Goal: Task Accomplishment & Management: Use online tool/utility

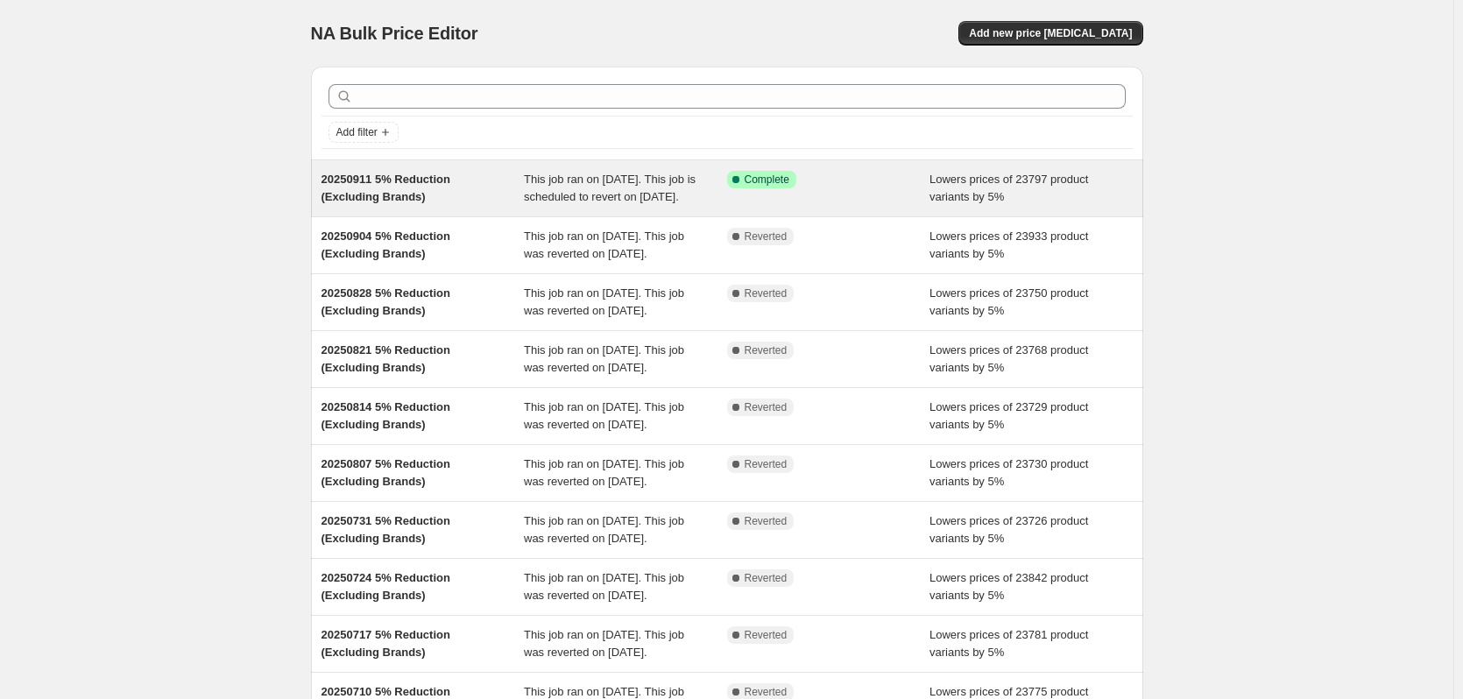
click at [910, 206] on div "Success Complete Complete" at bounding box center [828, 188] width 203 height 35
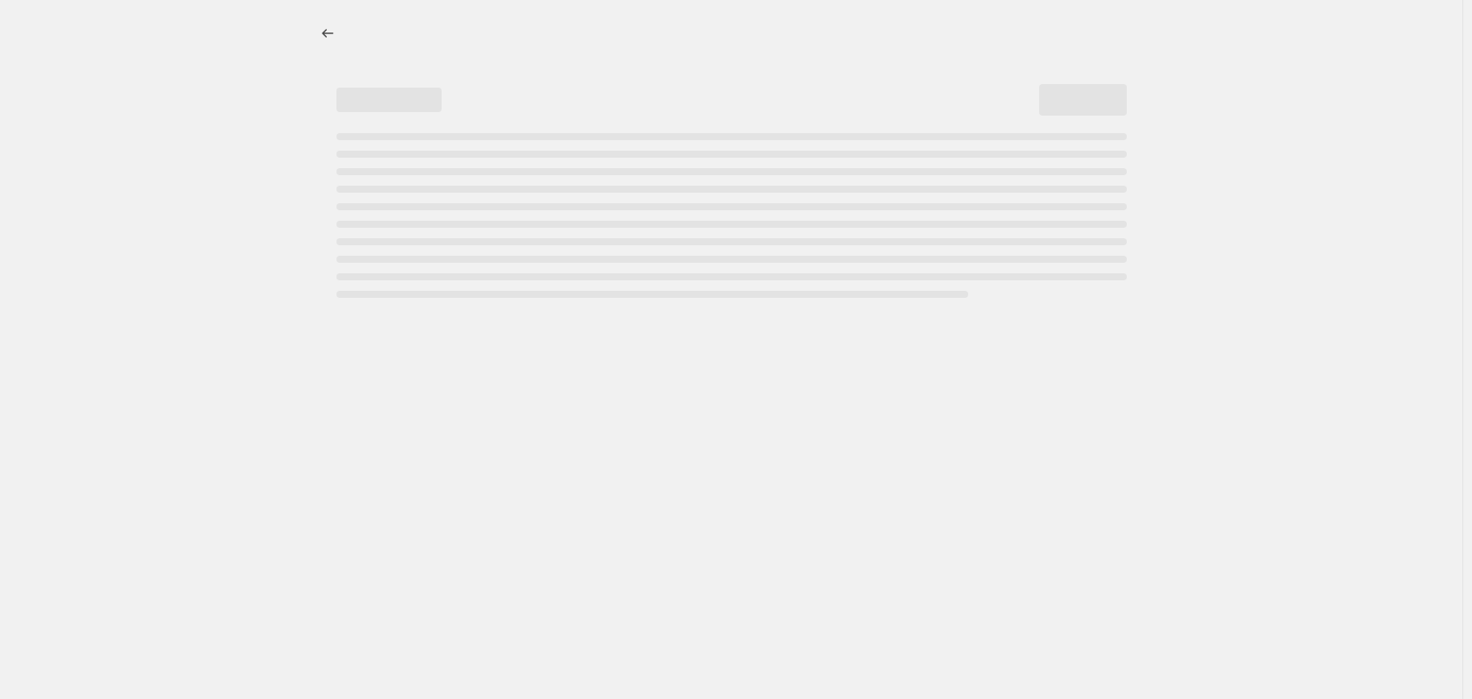
select select "percentage"
select select "no_change"
select select "vendor"
select select "not_equal"
select select "vendor"
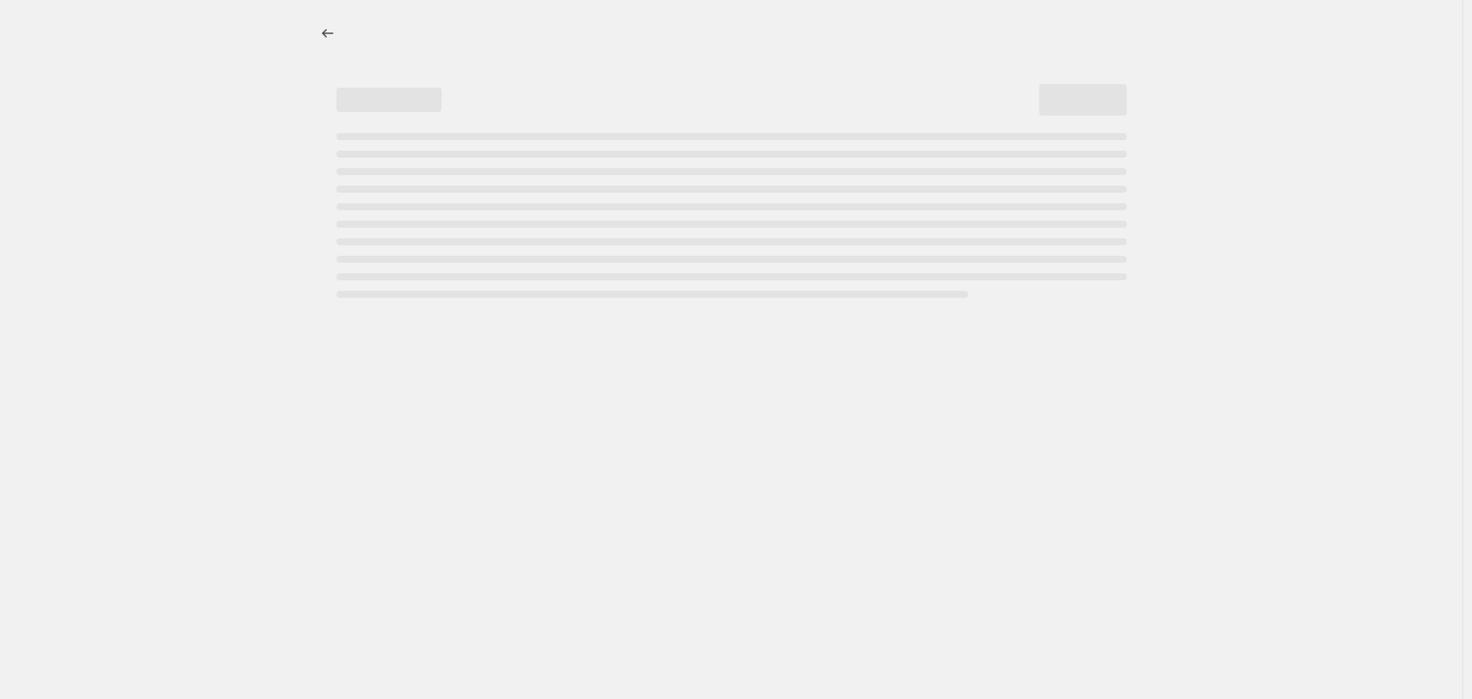
select select "not_equal"
select select "vendor"
select select "not_equal"
select select "vendor"
select select "not_equal"
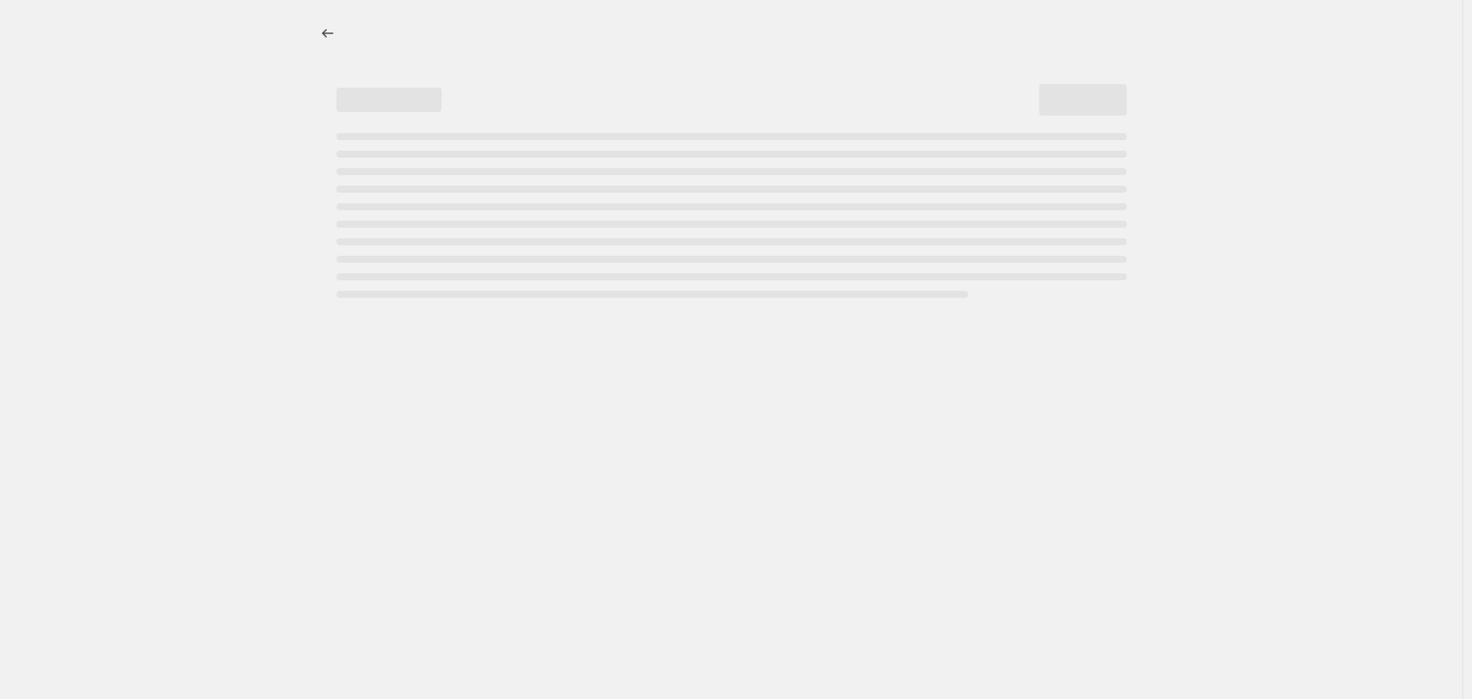
select select "vendor"
select select "not_equal"
select select "vendor"
select select "not_equal"
select select "product_status"
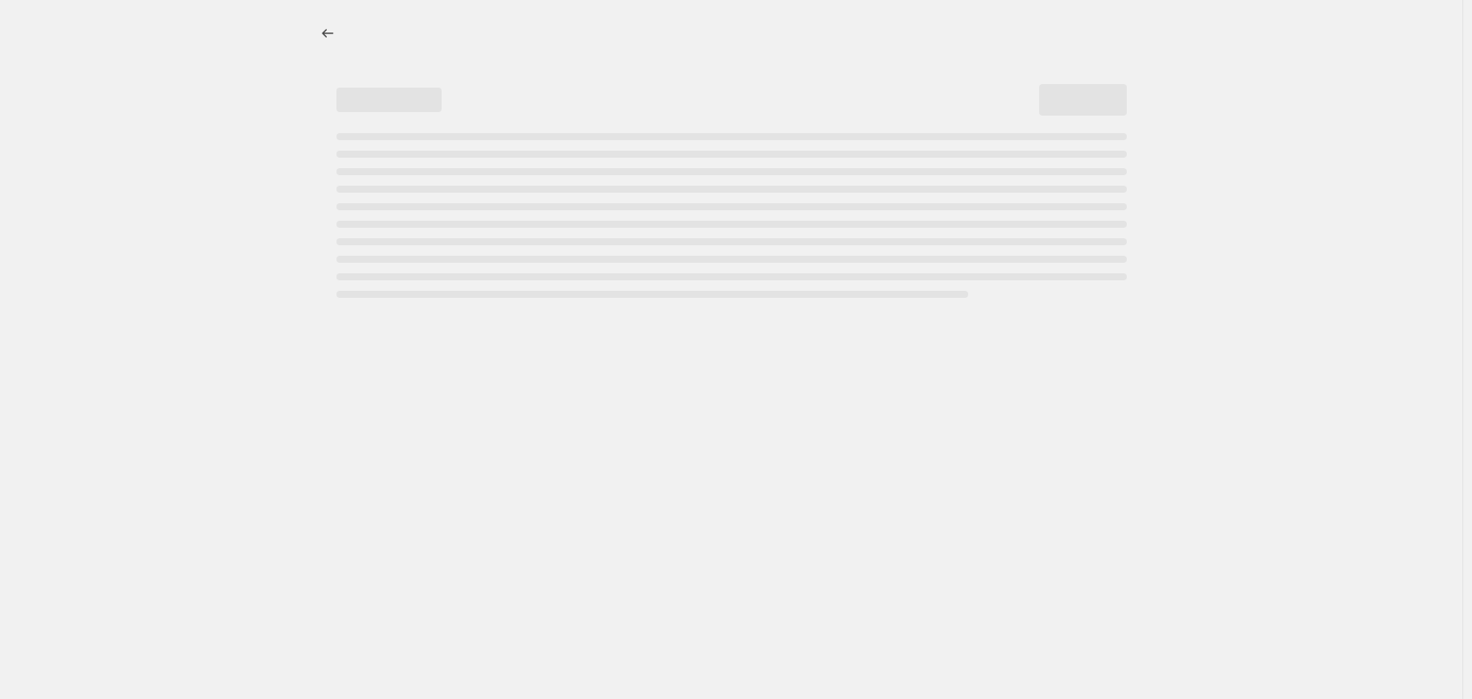
select select "not_equal"
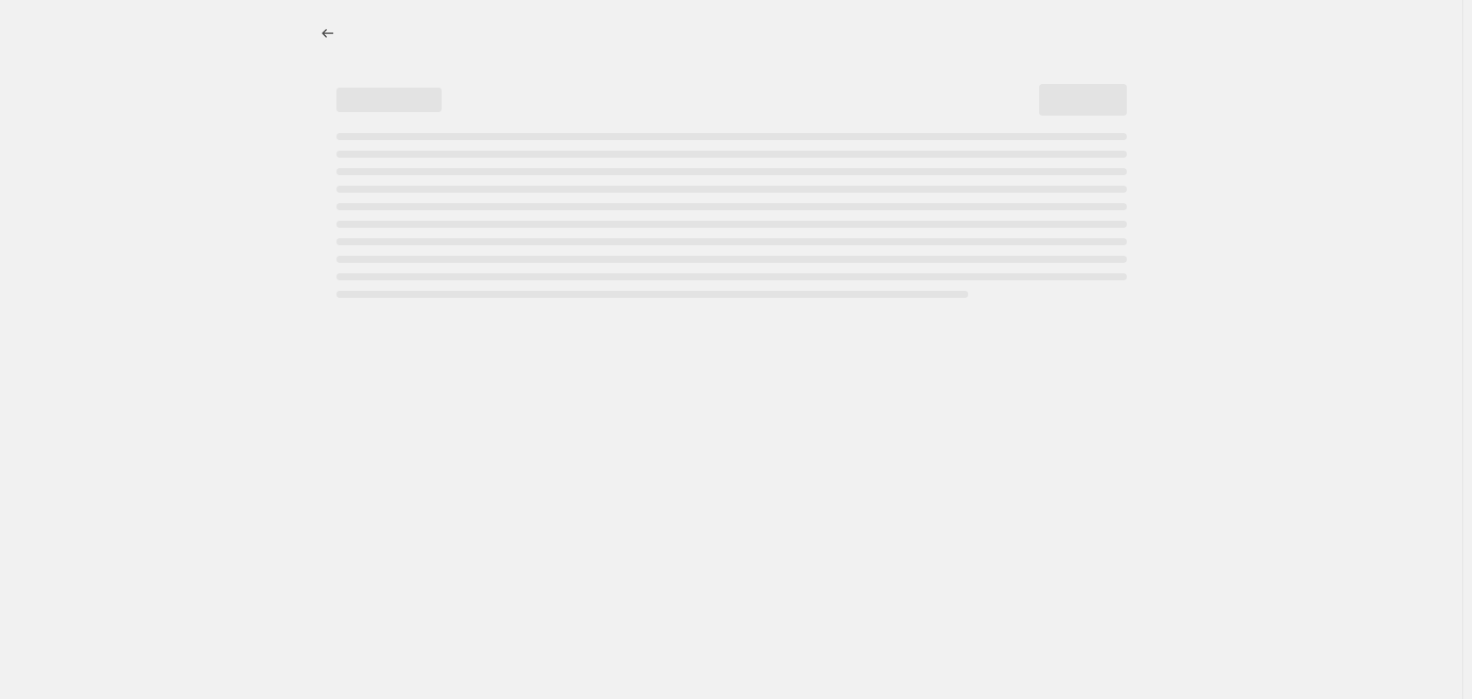
select select "not_equal"
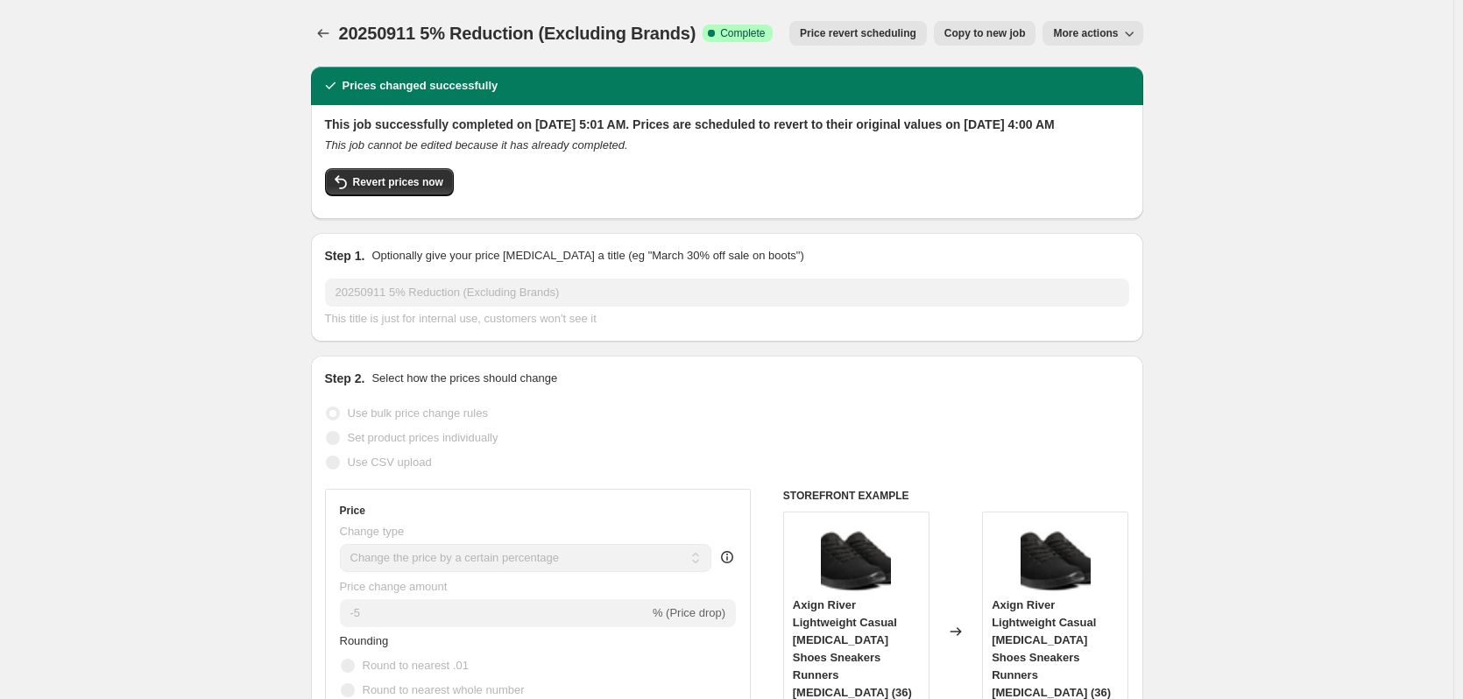
click at [1017, 26] on button "Copy to new job" at bounding box center [985, 33] width 102 height 25
select select "percentage"
select select "no_change"
select select "vendor"
select select "not_equal"
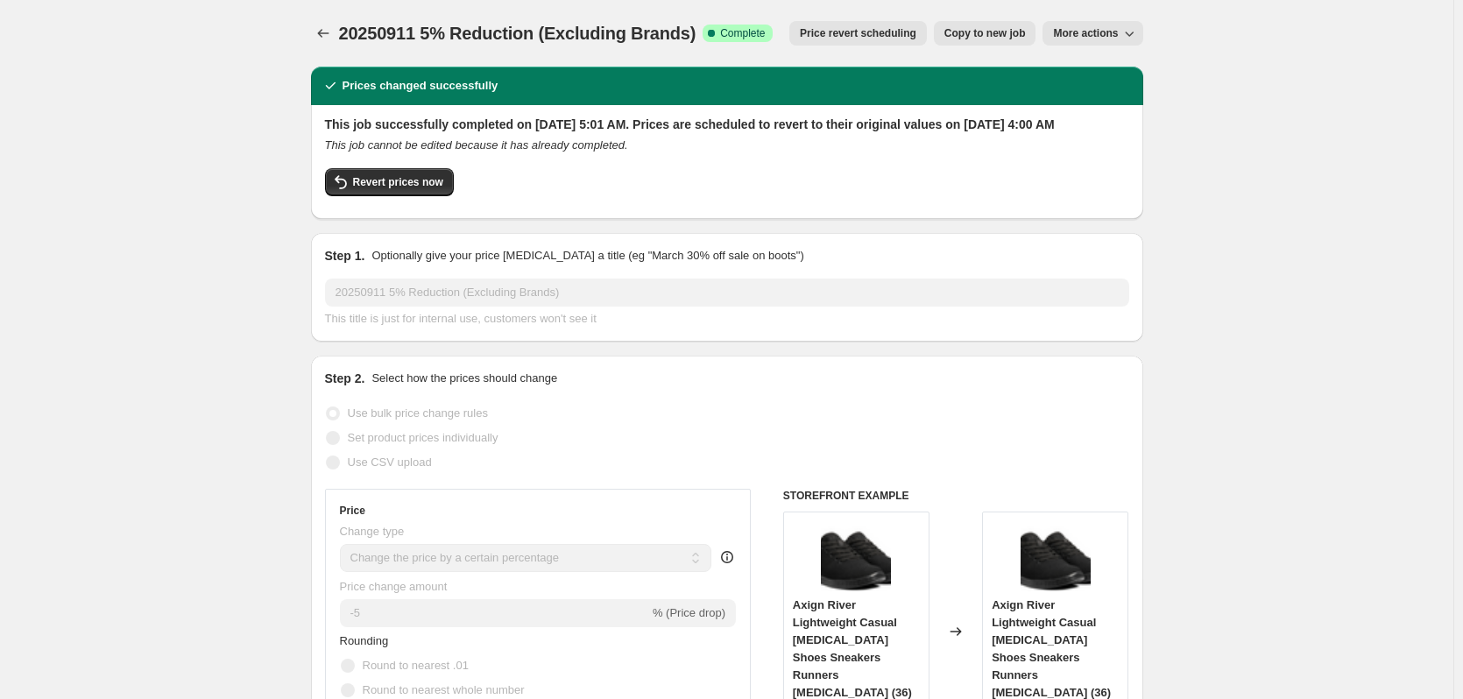
select select "vendor"
select select "not_equal"
select select "vendor"
select select "not_equal"
select select "vendor"
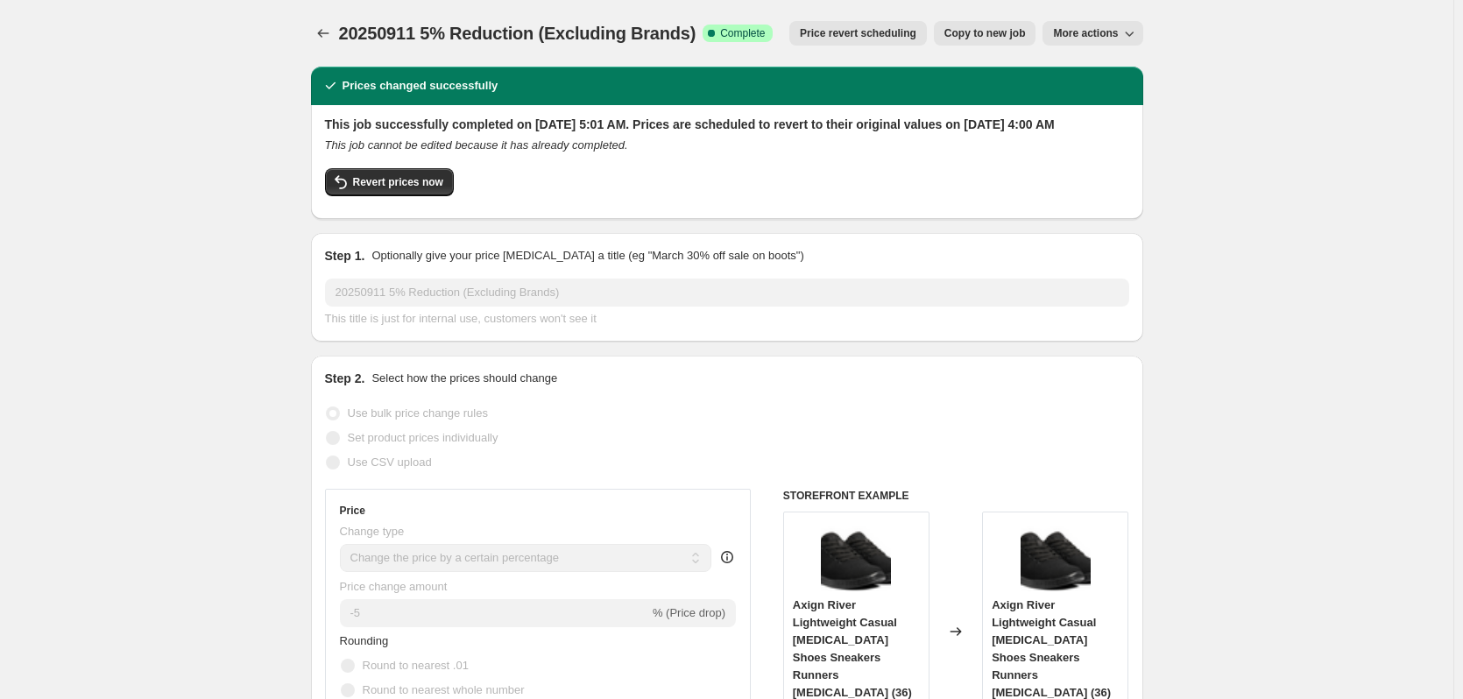
select select "not_equal"
select select "vendor"
select select "not_equal"
select select "vendor"
select select "not_equal"
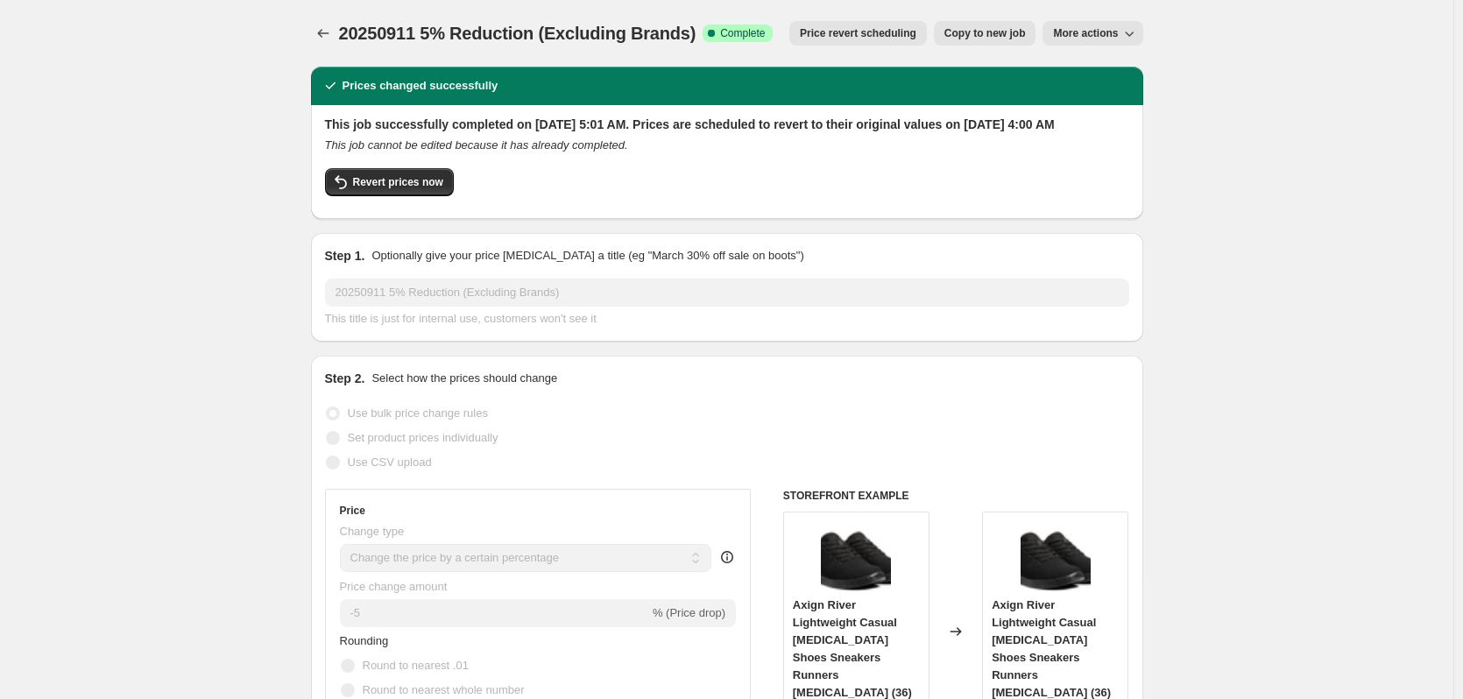
select select "product_status"
select select "not_equal"
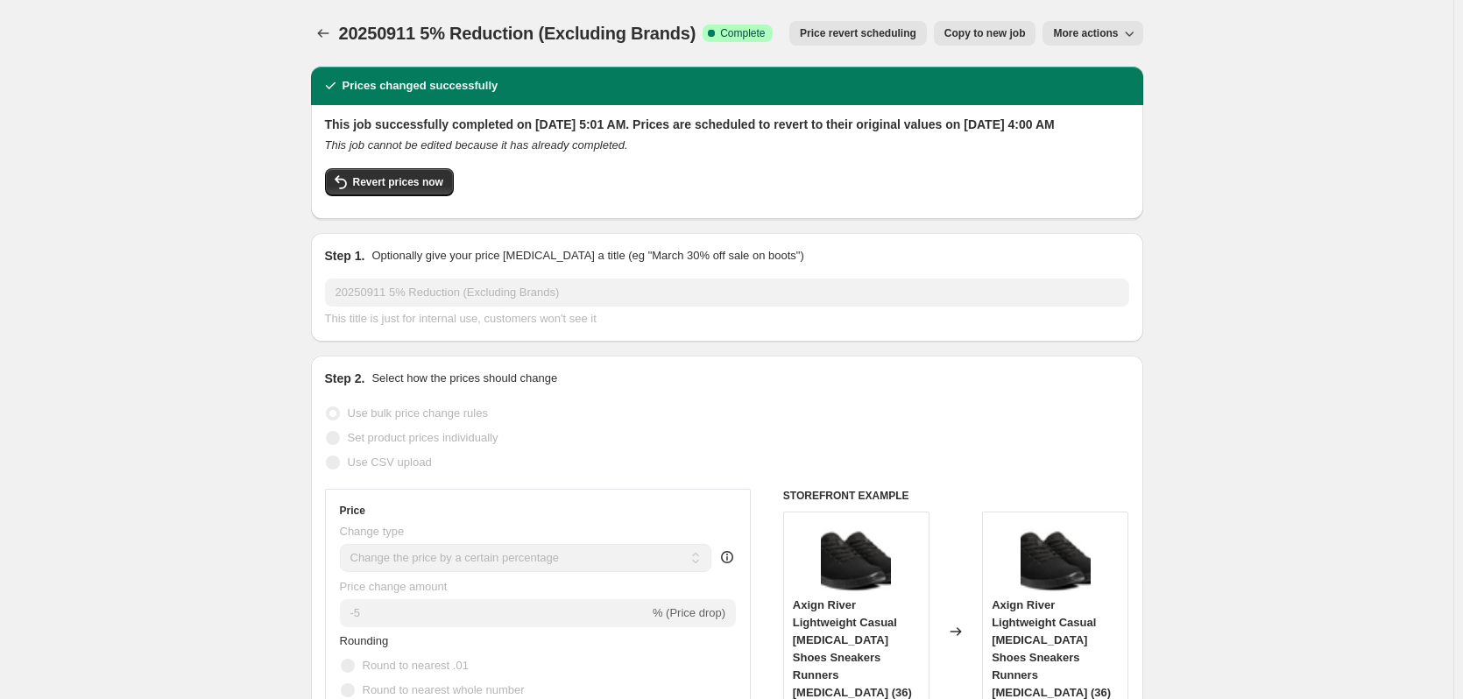
select select "not_equal"
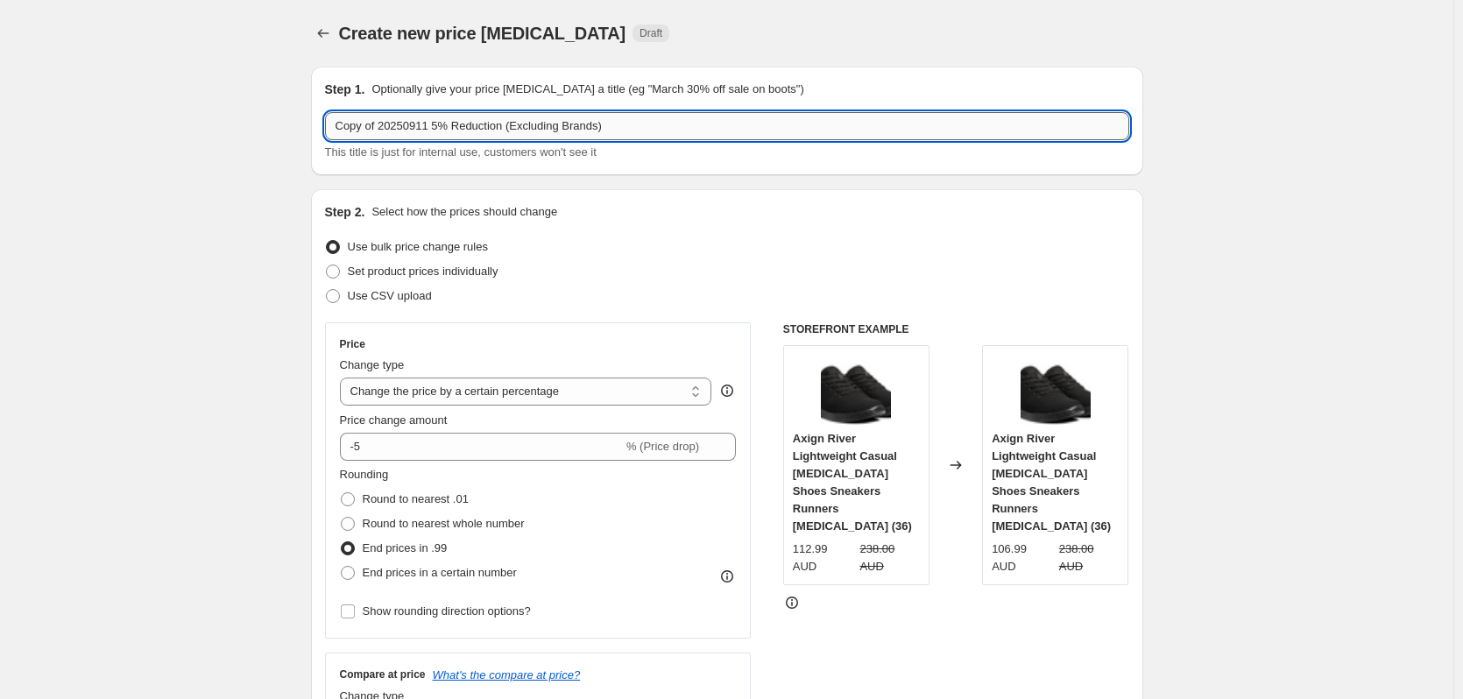
drag, startPoint x: 368, startPoint y: 131, endPoint x: 347, endPoint y: 133, distance: 21.1
click at [386, 124] on input "20250911 5% Reduction (Excluding Brands)" at bounding box center [727, 126] width 804 height 28
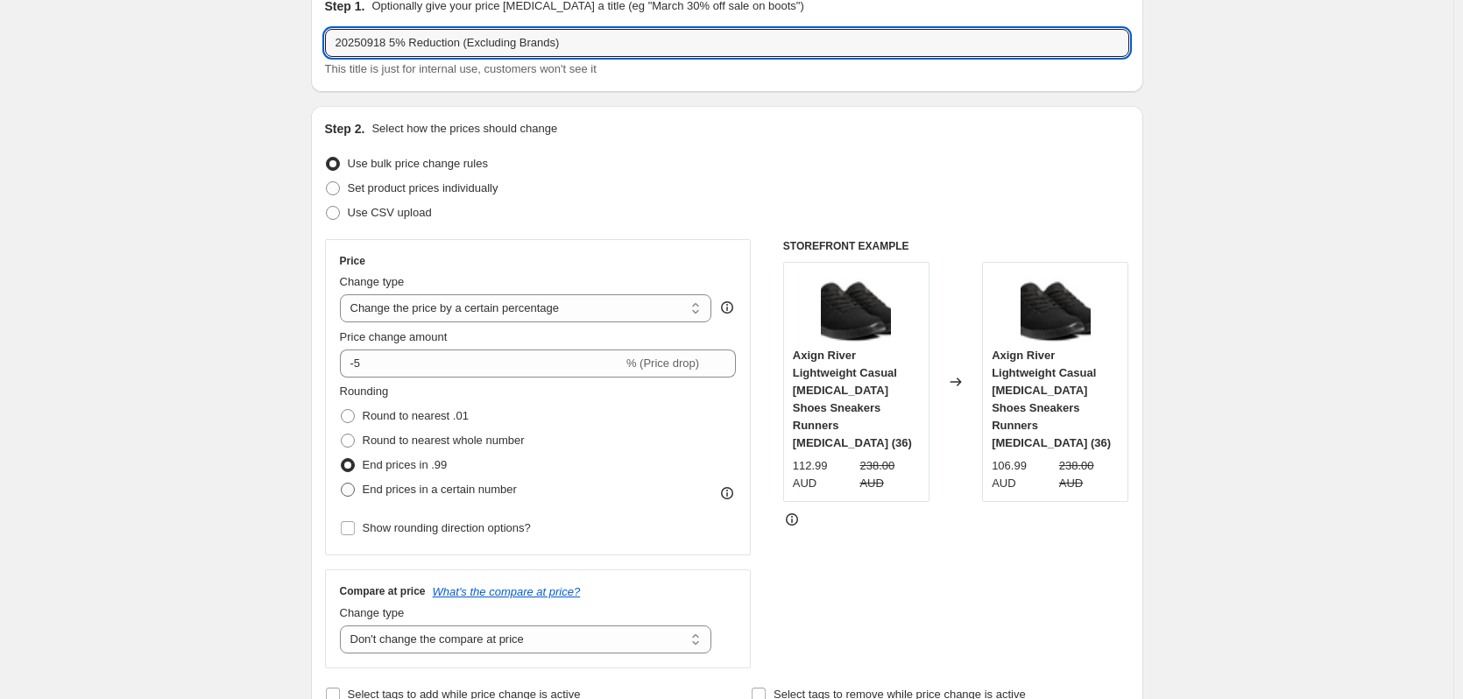
scroll to position [263, 0]
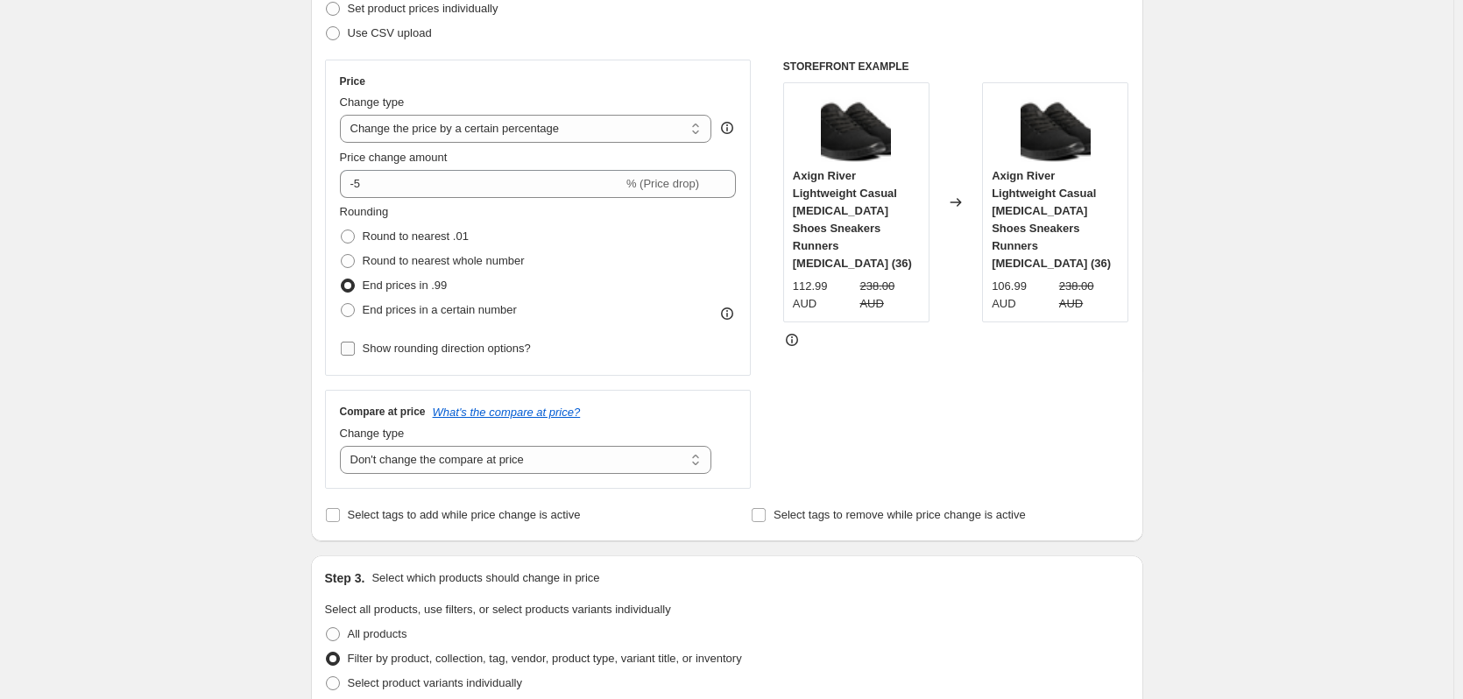
type input "20250918 5% Reduction (Excluding Brands)"
click at [441, 348] on span "Show rounding direction options?" at bounding box center [447, 348] width 168 height 13
click at [355, 348] on input "Show rounding direction options?" at bounding box center [348, 349] width 14 height 14
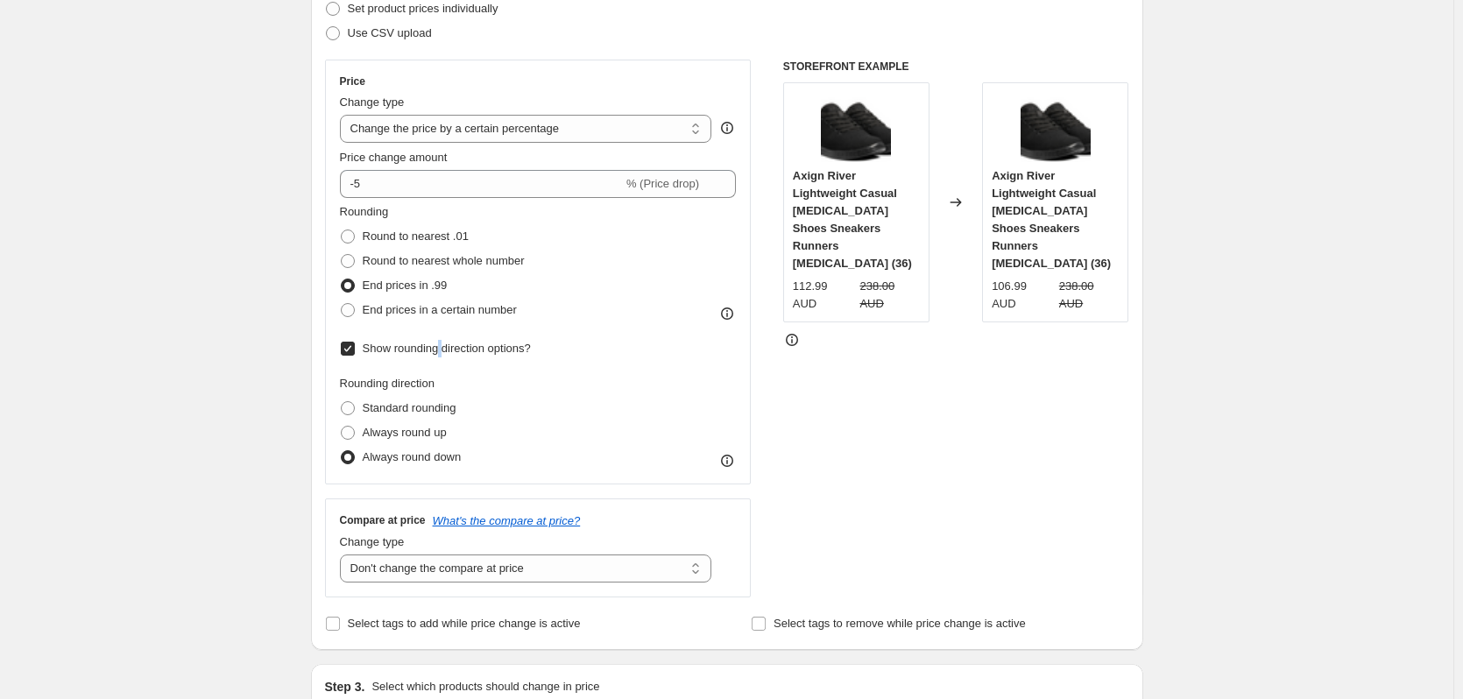
click at [441, 348] on span "Show rounding direction options?" at bounding box center [447, 348] width 168 height 13
click at [355, 348] on input "Show rounding direction options?" at bounding box center [348, 349] width 14 height 14
checkbox input "false"
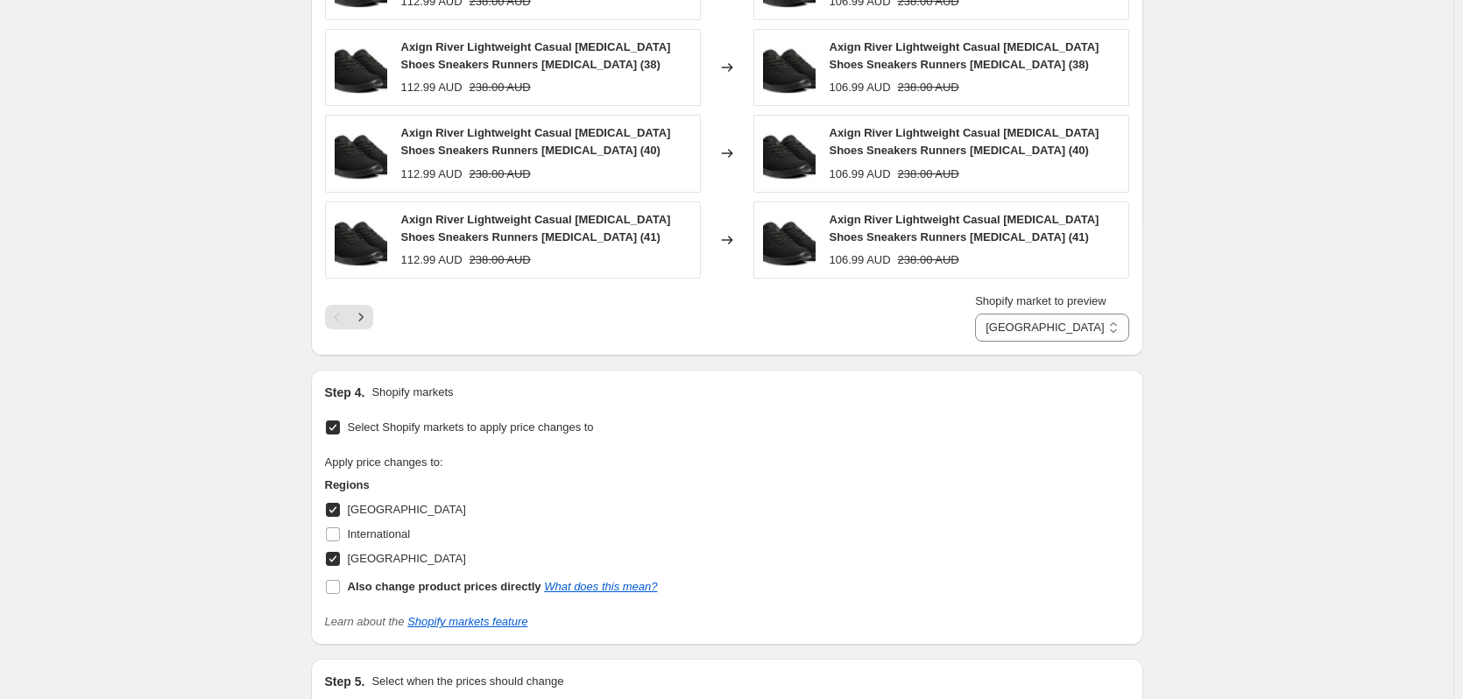
scroll to position [2145, 0]
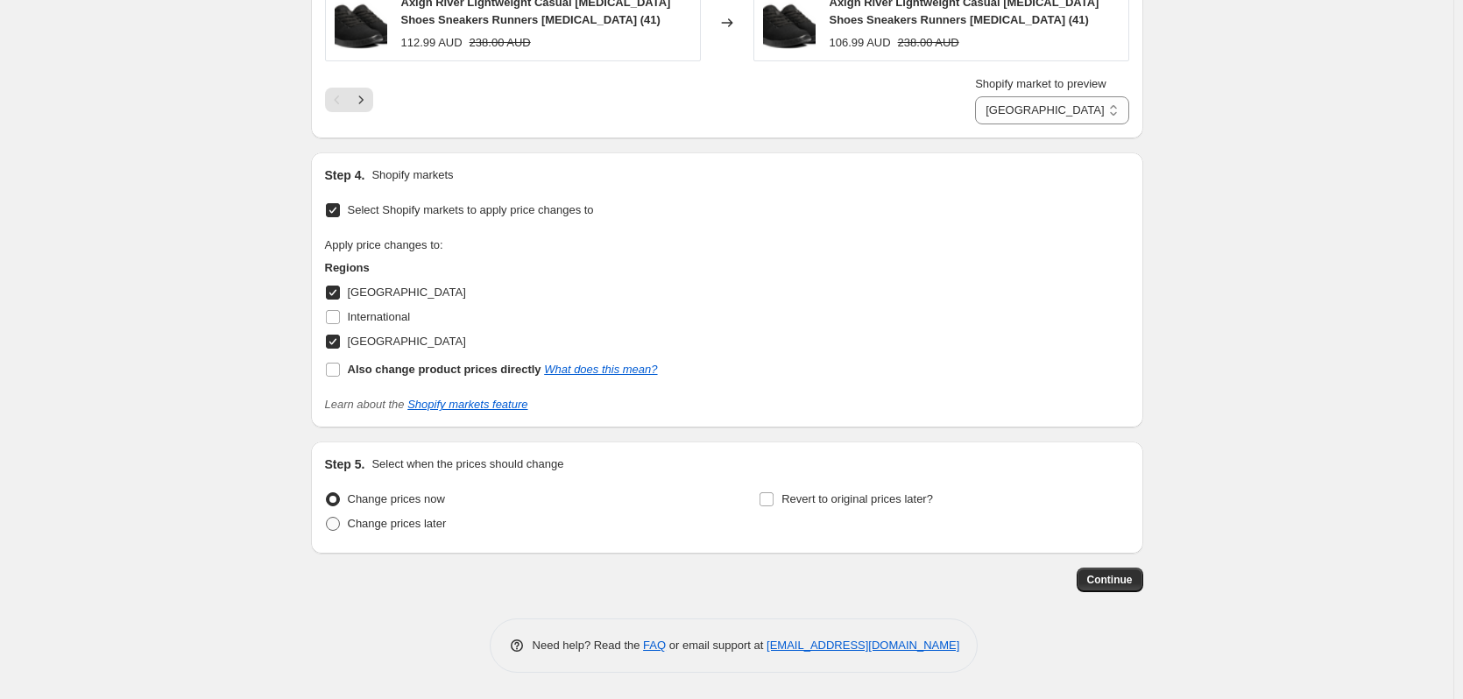
click at [407, 520] on span "Change prices later" at bounding box center [397, 523] width 99 height 13
click at [327, 518] on input "Change prices later" at bounding box center [326, 517] width 1 height 1
radio input "true"
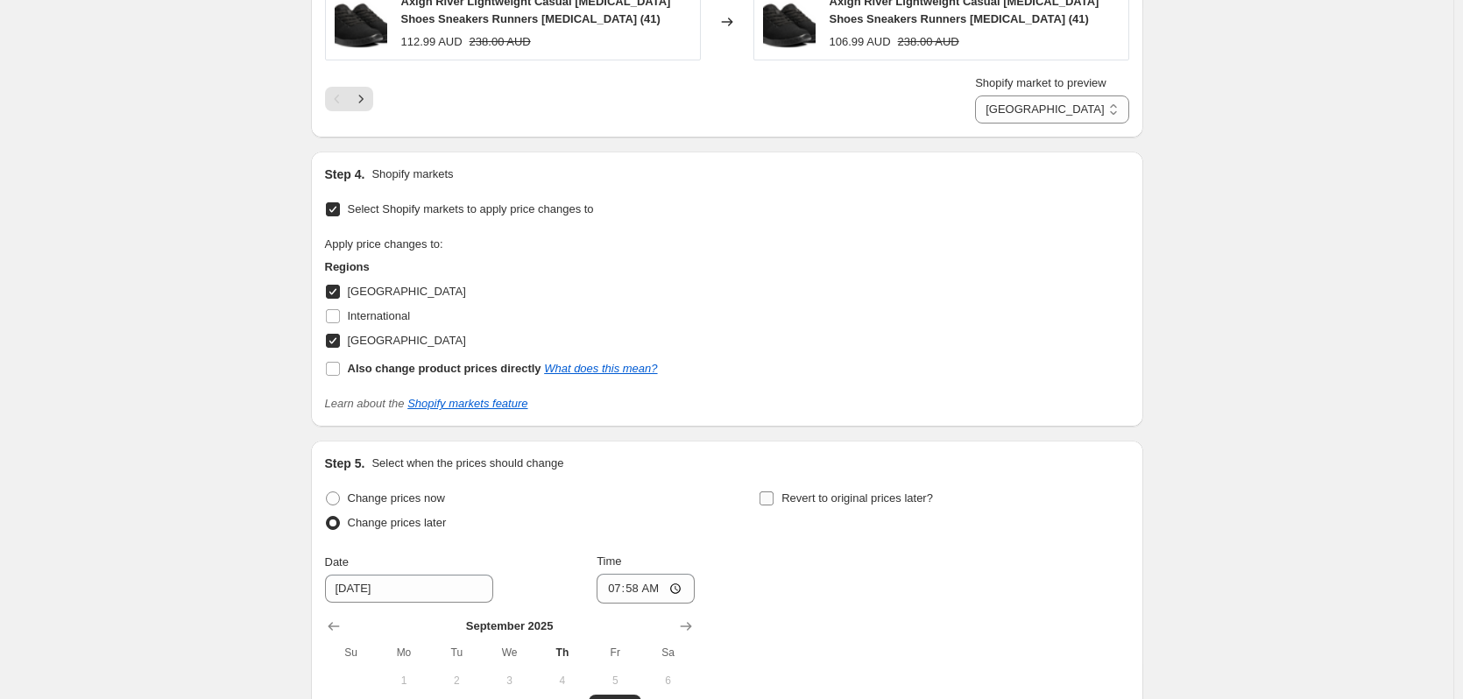
click at [795, 502] on span "Revert to original prices later?" at bounding box center [857, 497] width 152 height 13
click at [774, 502] on input "Revert to original prices later?" at bounding box center [767, 498] width 14 height 14
checkbox input "true"
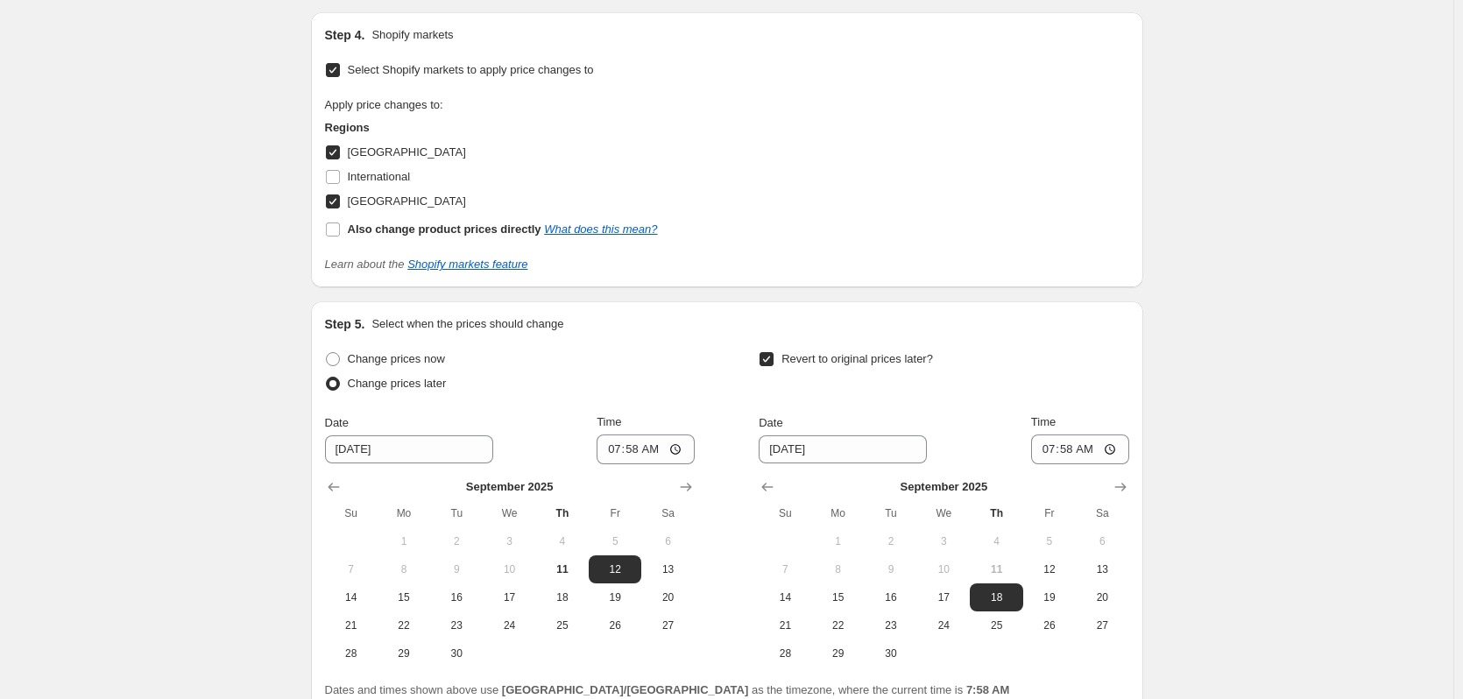
scroll to position [2445, 0]
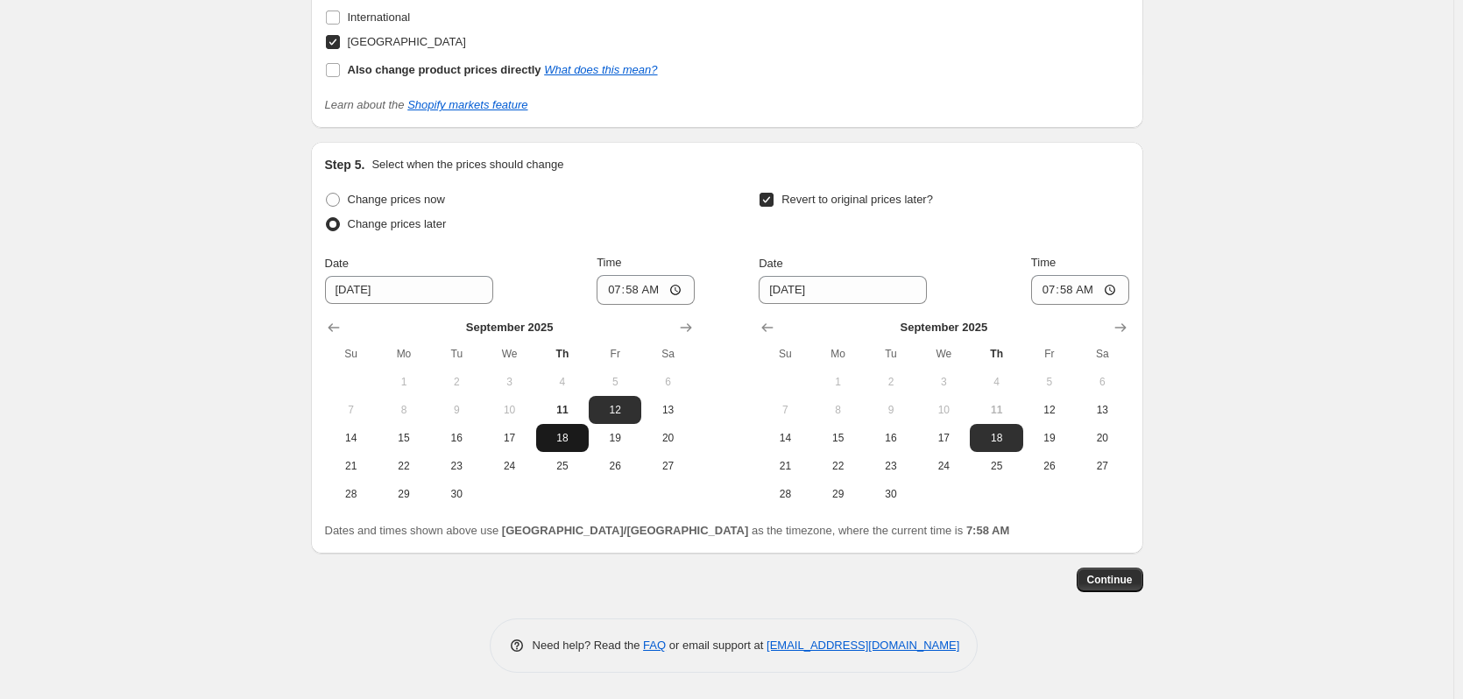
click at [576, 448] on button "18" at bounding box center [562, 438] width 53 height 28
type input "[DATE]"
click at [630, 300] on input "07:58" at bounding box center [646, 290] width 98 height 30
click at [632, 293] on input "04:54" at bounding box center [646, 290] width 98 height 30
type input "04:45"
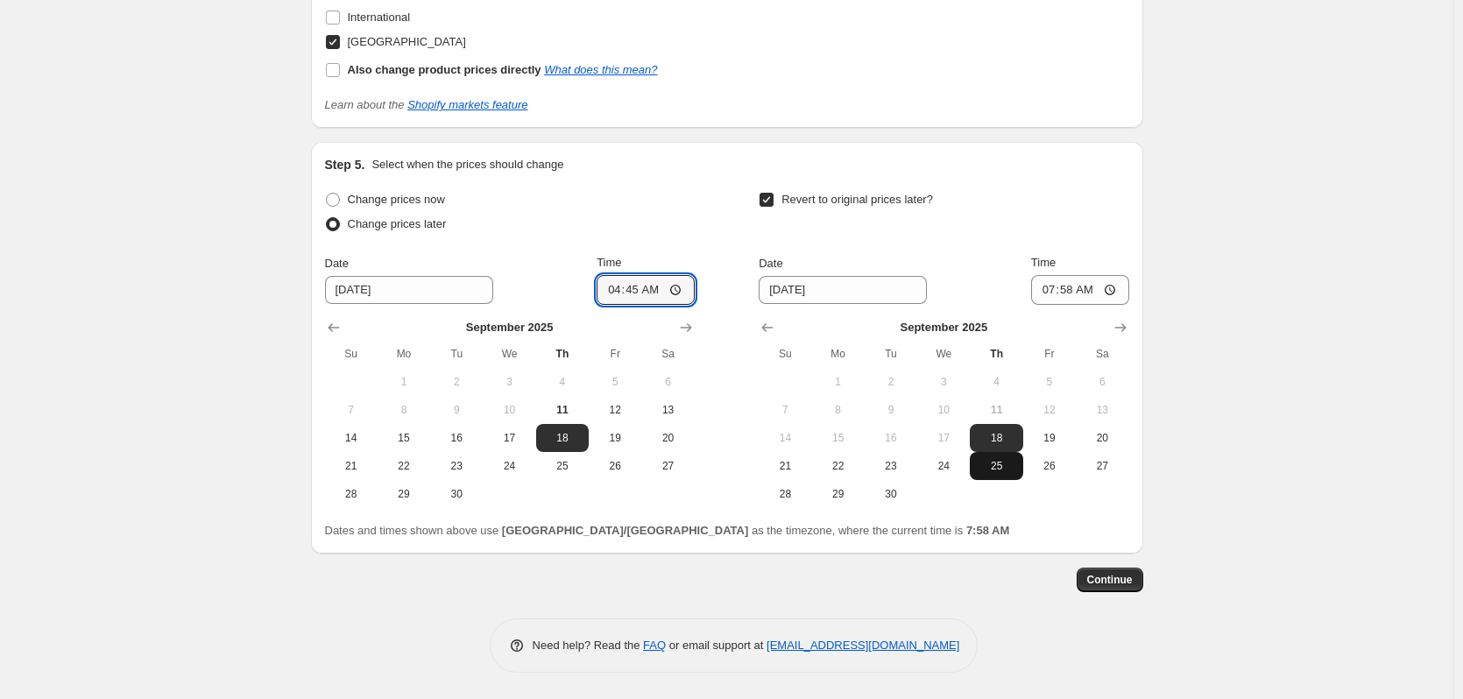
click at [1003, 463] on span "25" at bounding box center [996, 466] width 39 height 14
type input "[DATE]"
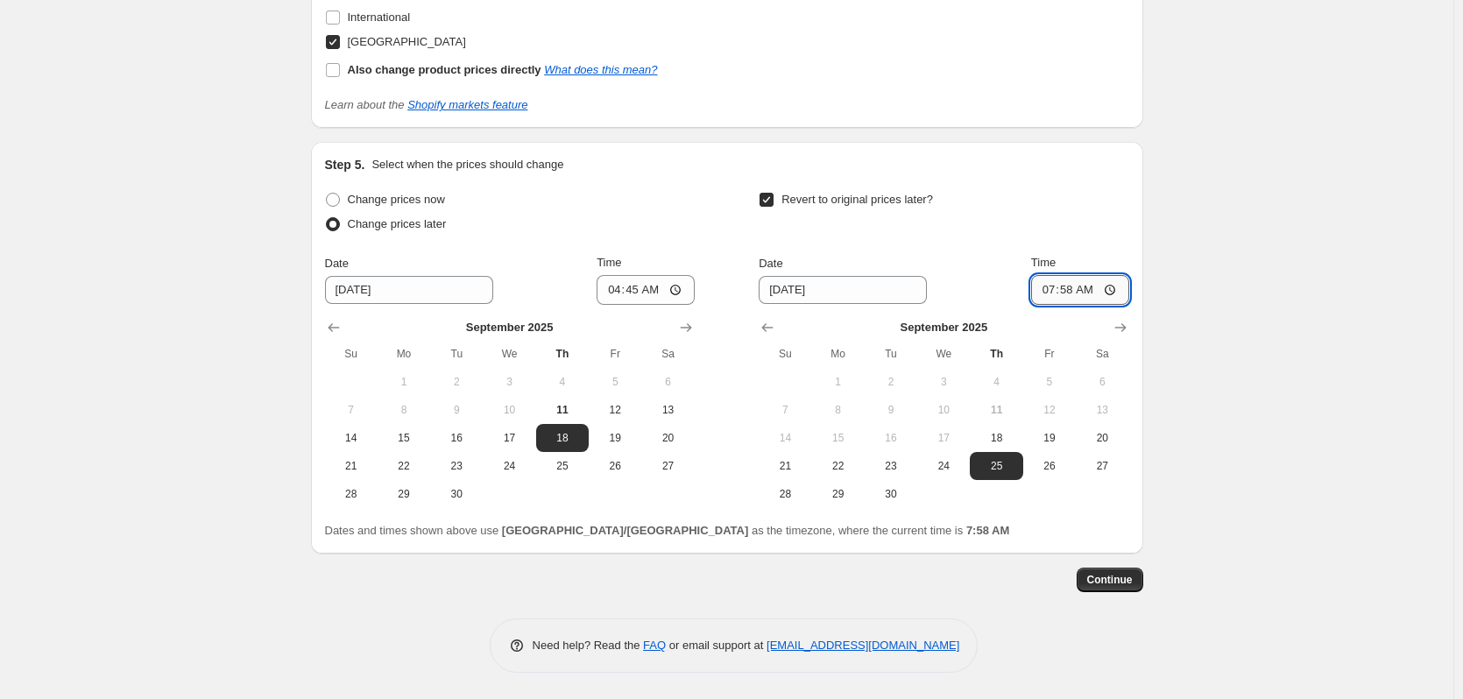
click at [1056, 288] on input "07:58" at bounding box center [1080, 290] width 98 height 30
type input "04:00"
click at [1121, 583] on span "Continue" at bounding box center [1110, 580] width 46 height 14
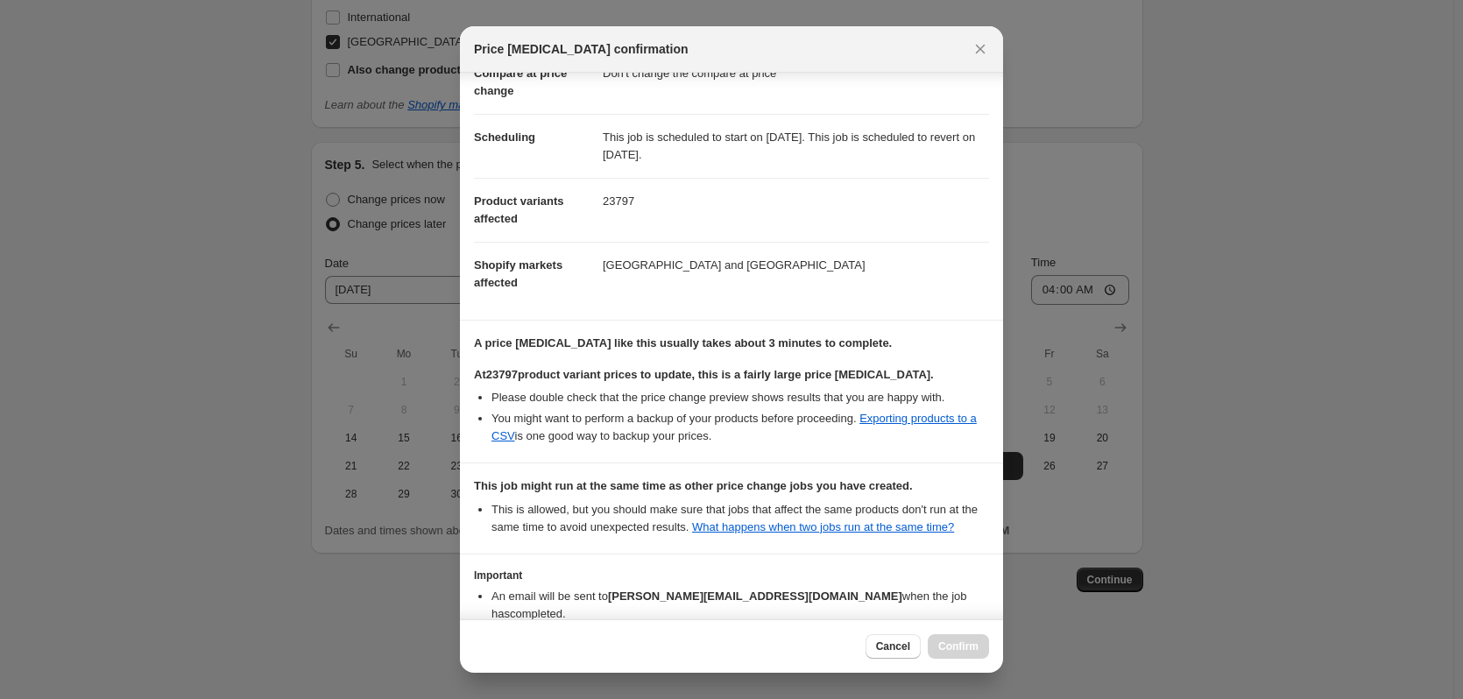
scroll to position [195, 0]
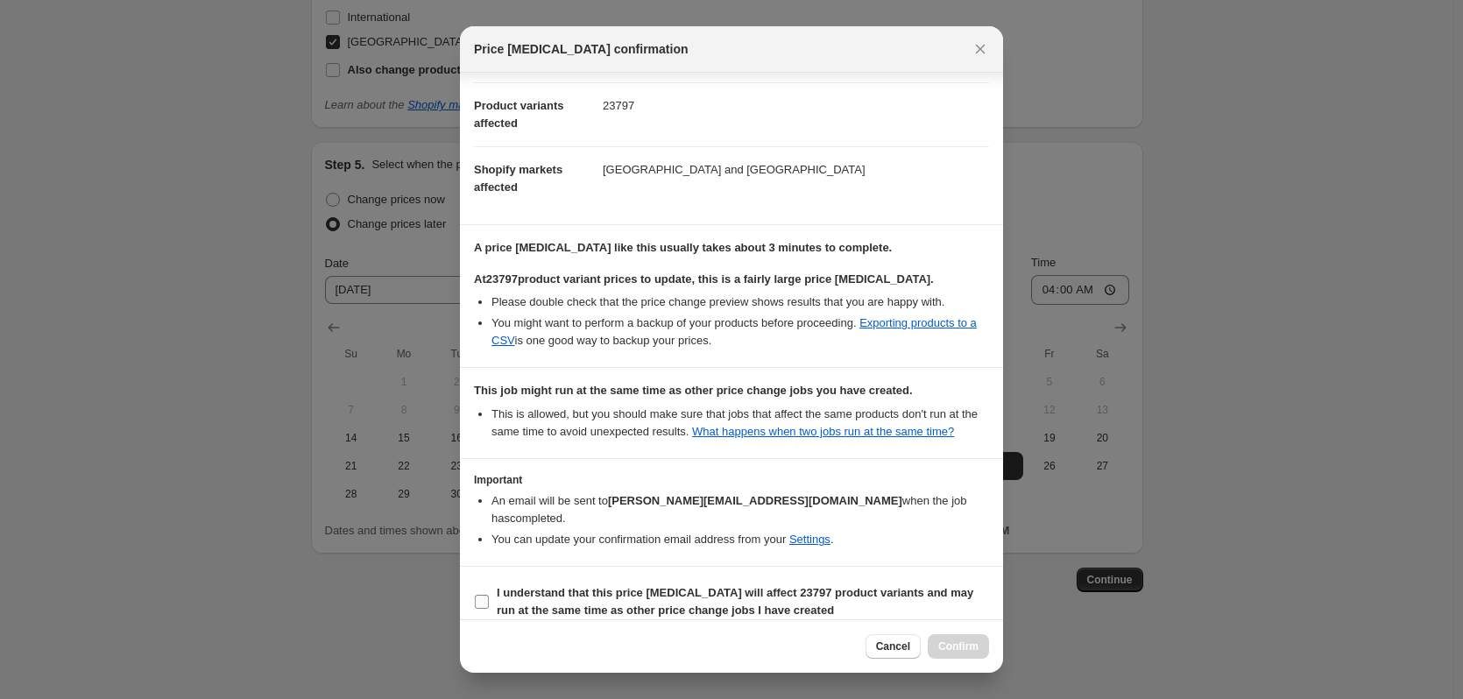
click at [562, 590] on b "I understand that this price [MEDICAL_DATA] will affect 23797 product variants …" at bounding box center [735, 601] width 477 height 31
click at [489, 595] on input "I understand that this price [MEDICAL_DATA] will affect 23797 product variants …" at bounding box center [482, 602] width 14 height 14
checkbox input "true"
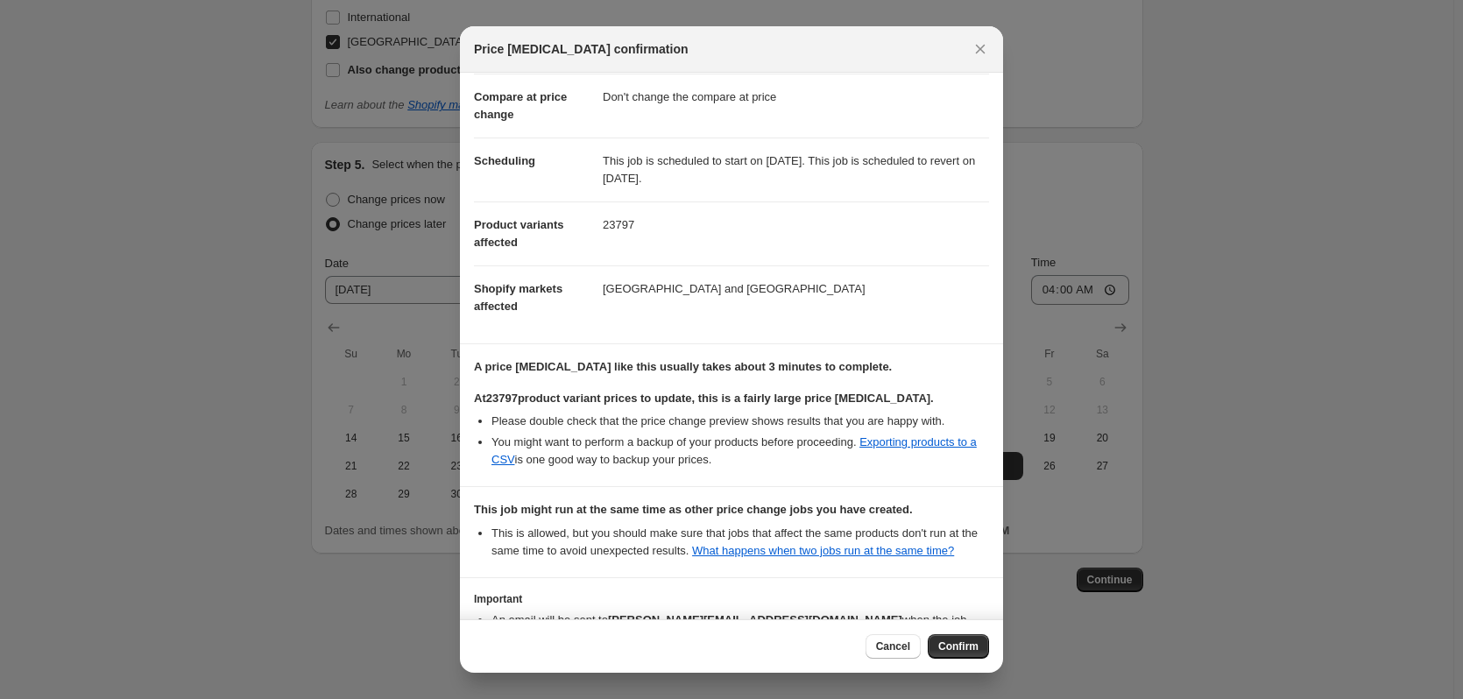
scroll to position [0, 0]
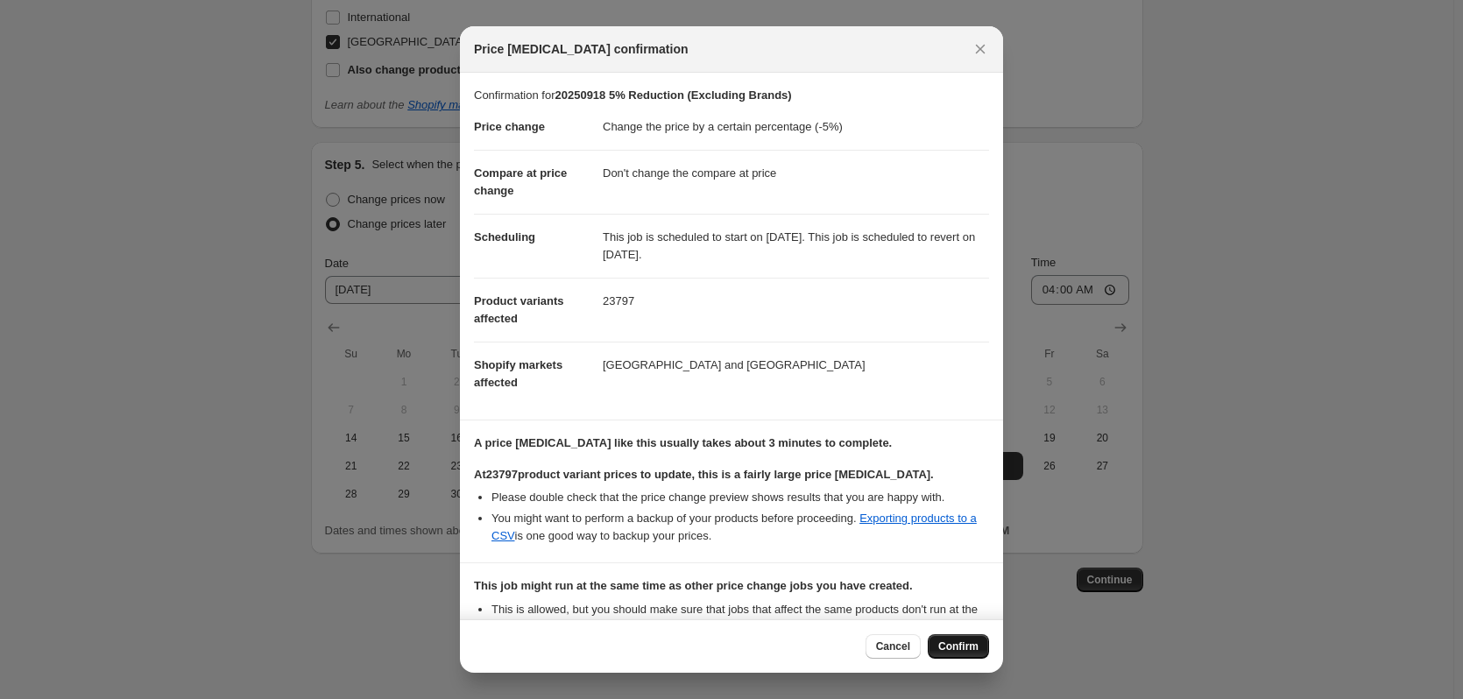
click at [963, 643] on span "Confirm" at bounding box center [958, 646] width 40 height 14
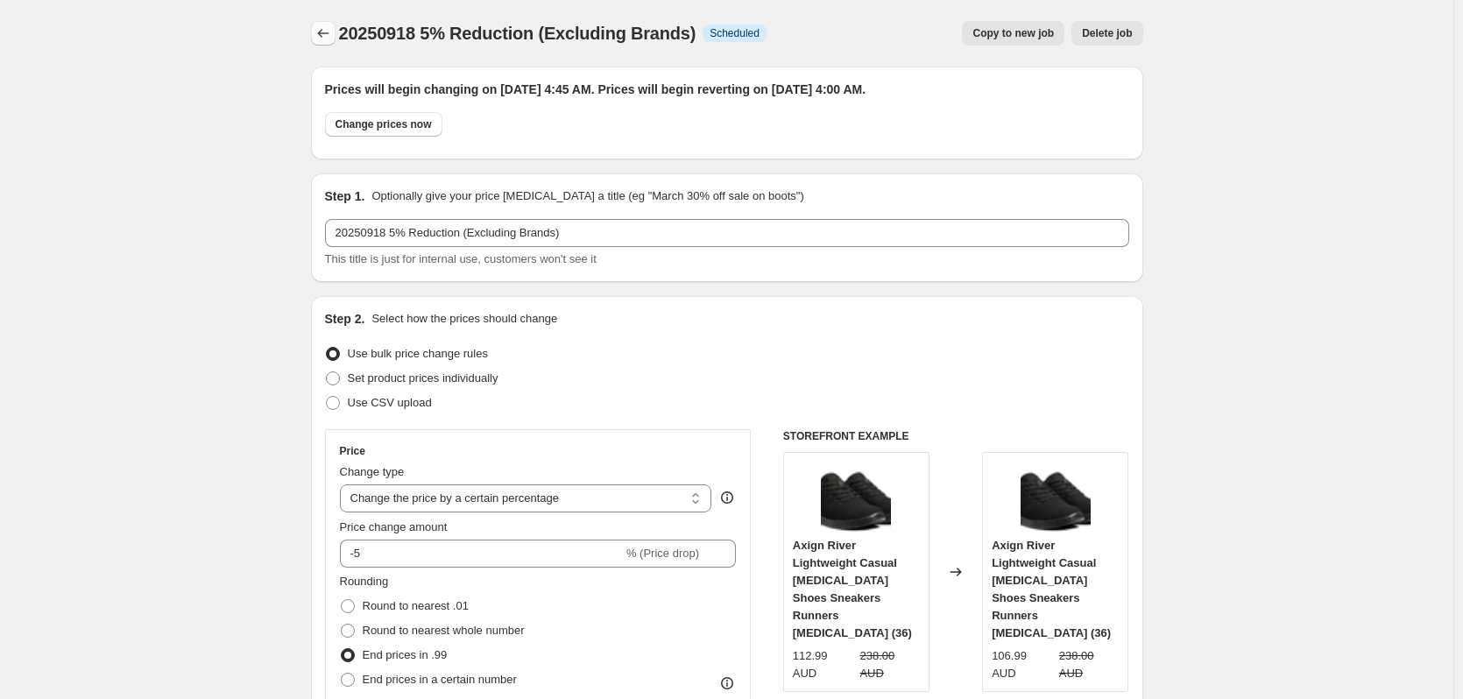
click at [329, 30] on icon "Price change jobs" at bounding box center [323, 34] width 18 height 18
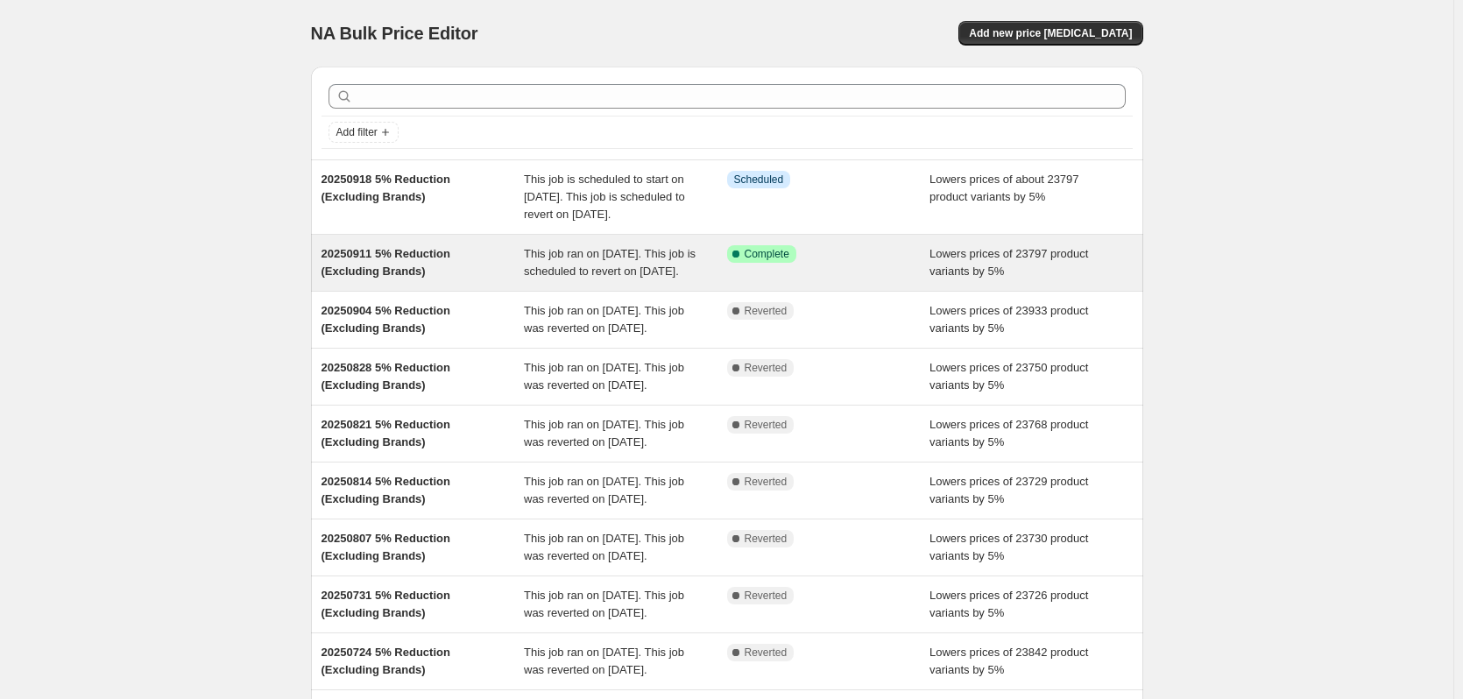
click at [863, 280] on div "Success Complete Complete" at bounding box center [828, 262] width 203 height 35
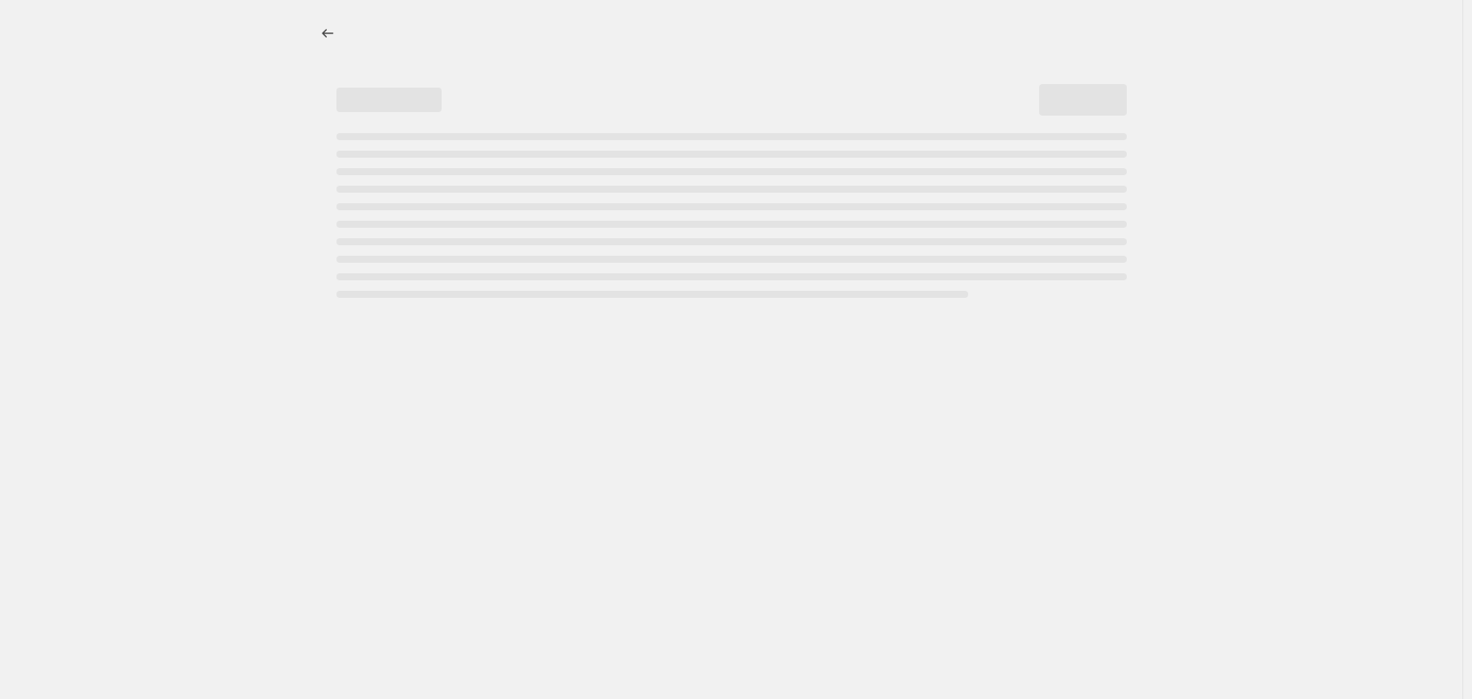
select select "percentage"
select select "no_change"
select select "vendor"
select select "not_equal"
select select "vendor"
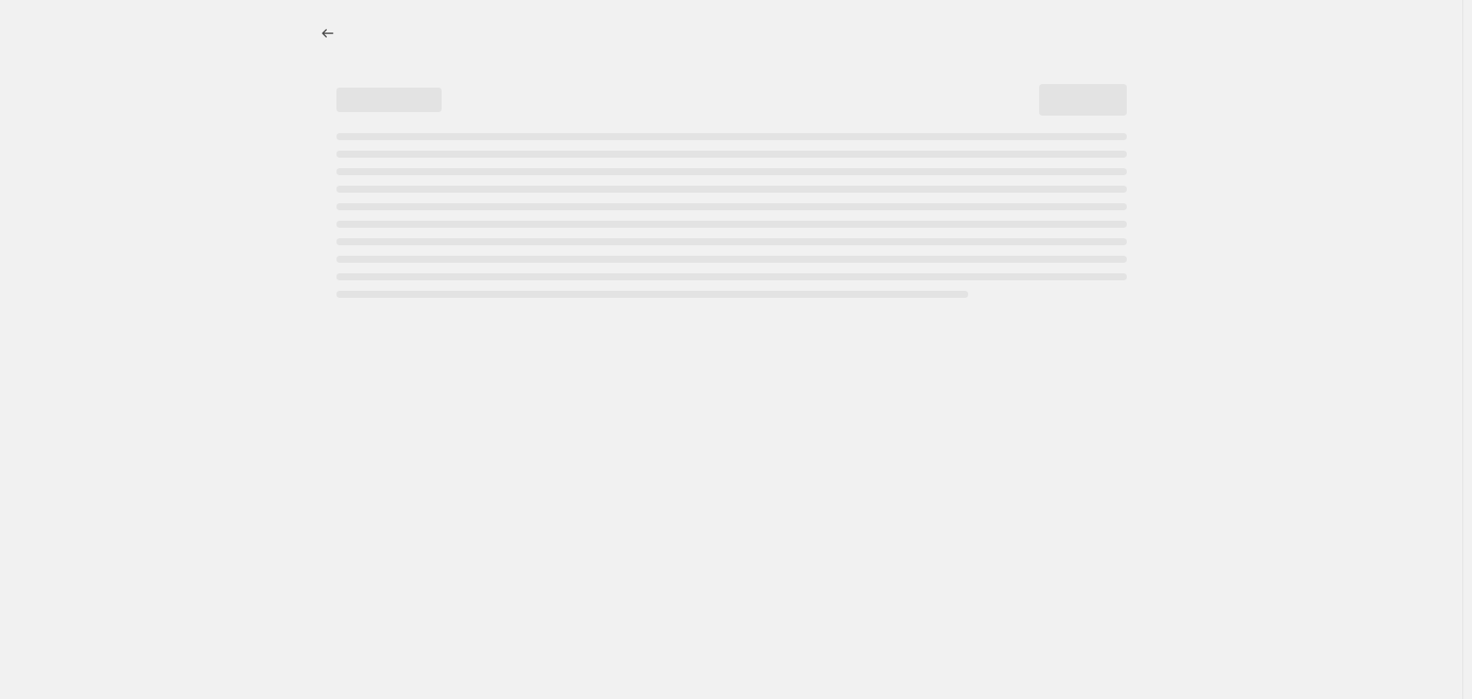
select select "not_equal"
select select "vendor"
select select "not_equal"
select select "vendor"
select select "not_equal"
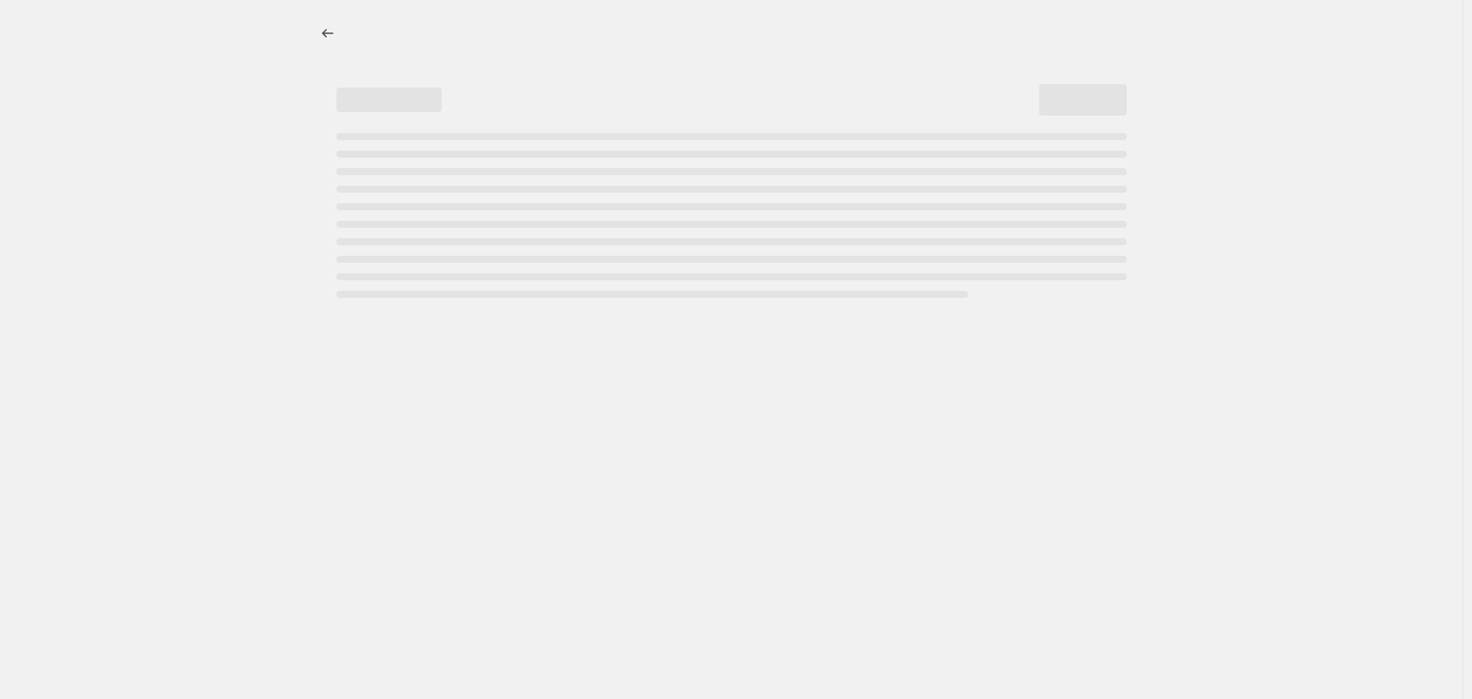
select select "vendor"
select select "not_equal"
select select "vendor"
select select "not_equal"
select select "product_status"
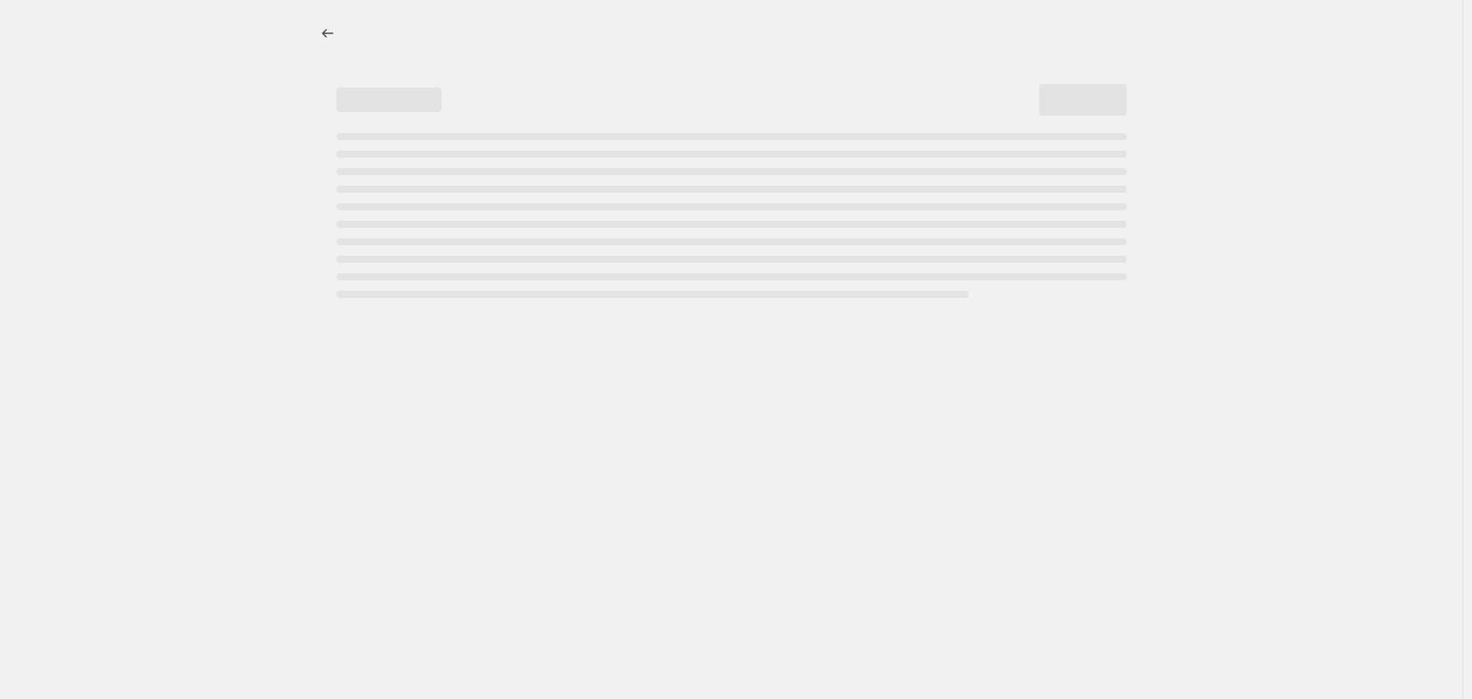
select select "not_equal"
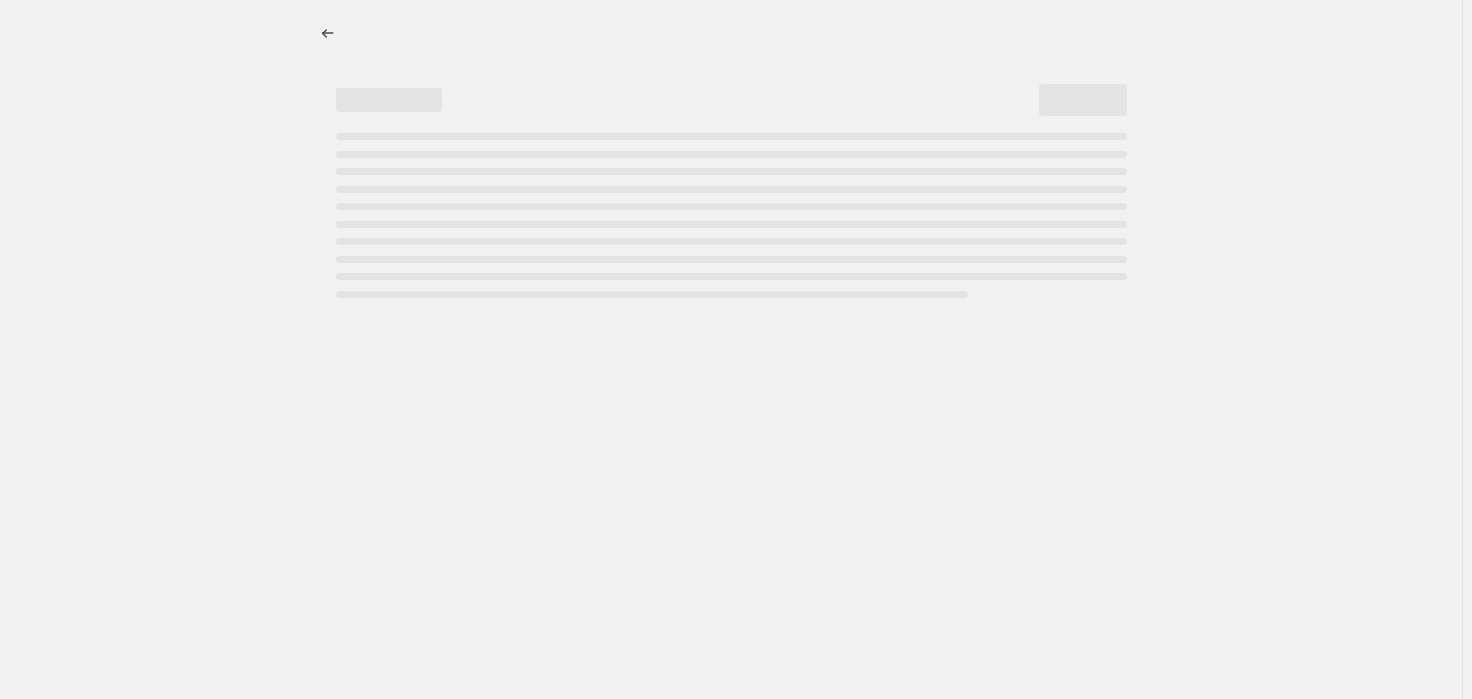
select select "not_equal"
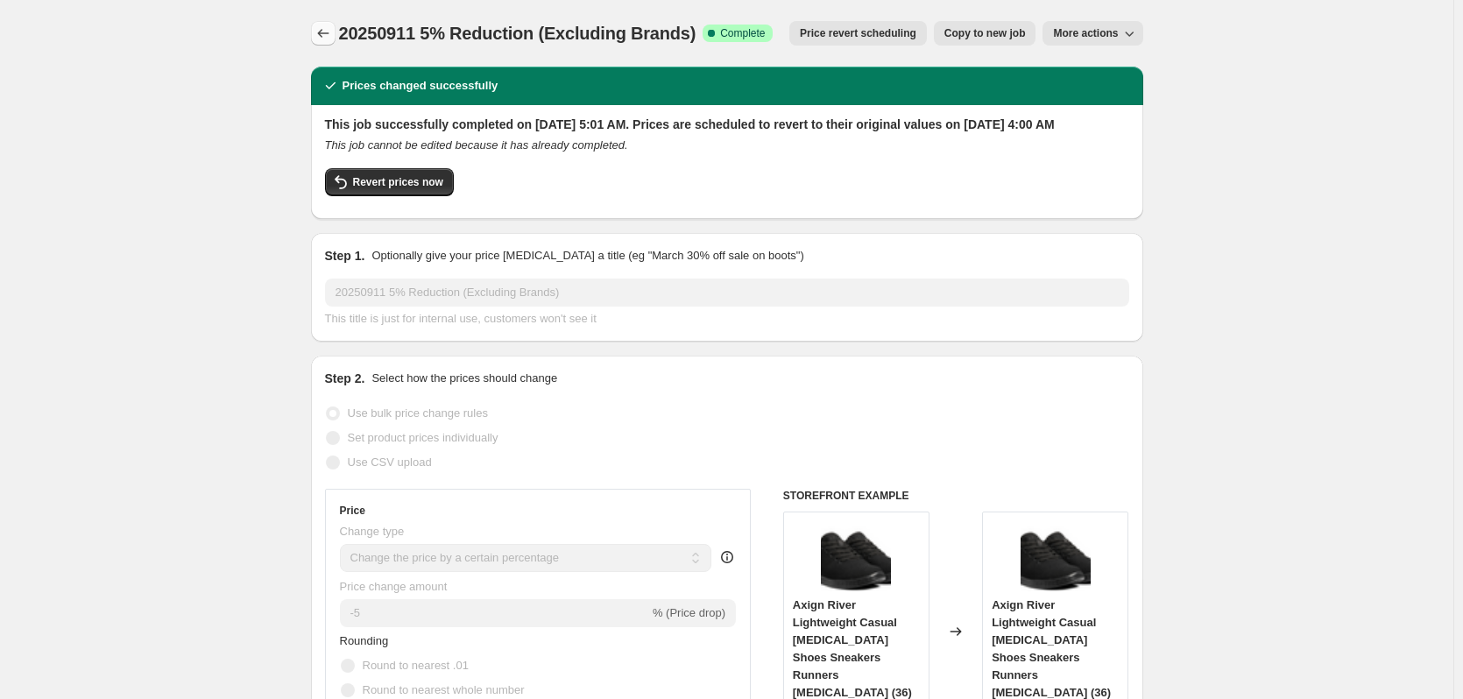
click at [336, 36] on button "Price change jobs" at bounding box center [323, 33] width 25 height 25
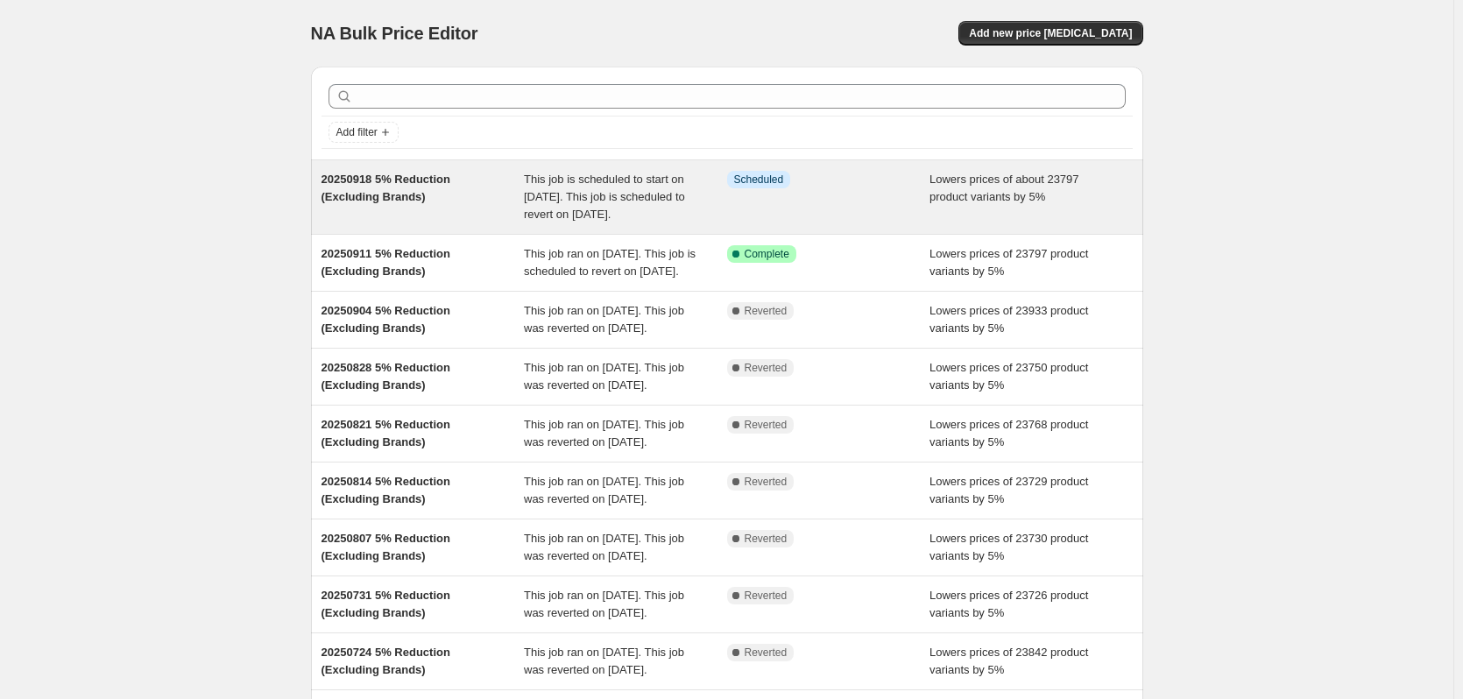
click at [531, 194] on span "This job is scheduled to start on [DATE]. This job is scheduled to revert on [D…" at bounding box center [604, 197] width 161 height 48
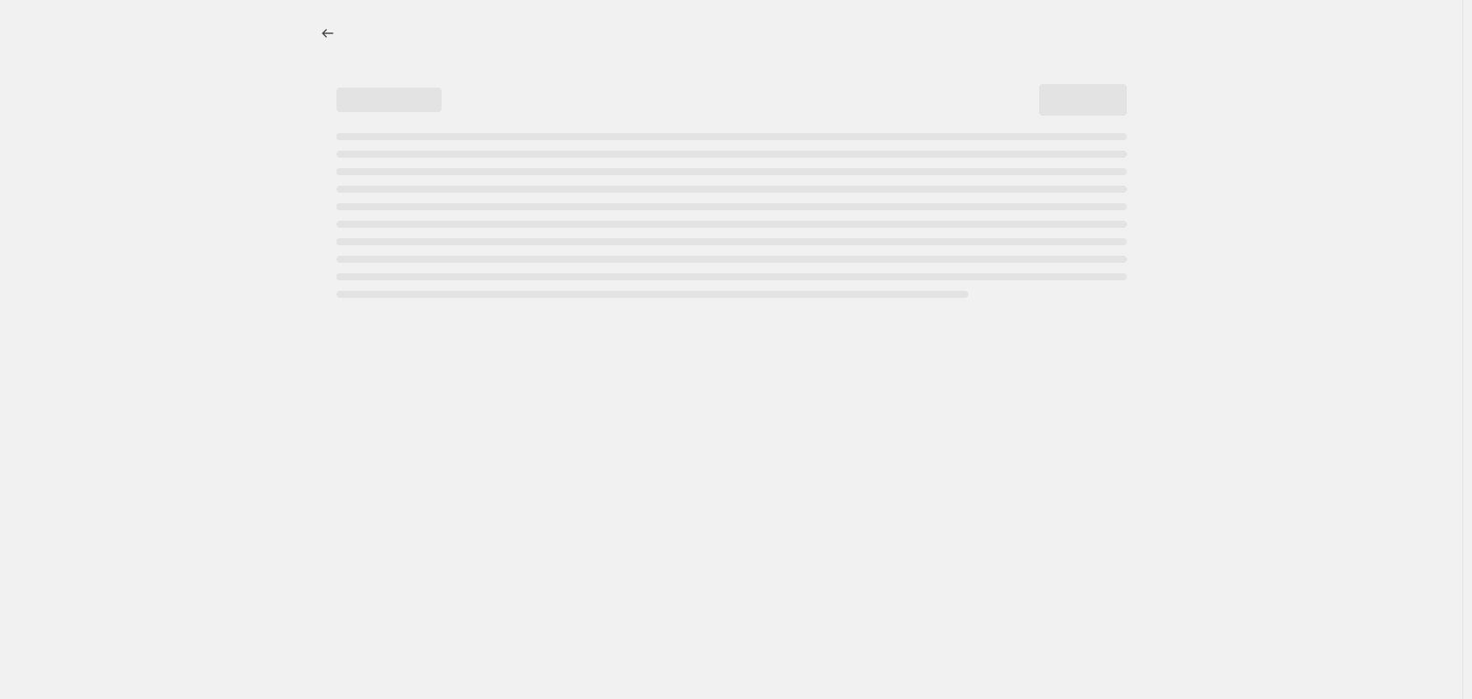
select select "percentage"
select select "no_change"
select select "vendor"
select select "not_equal"
select select "vendor"
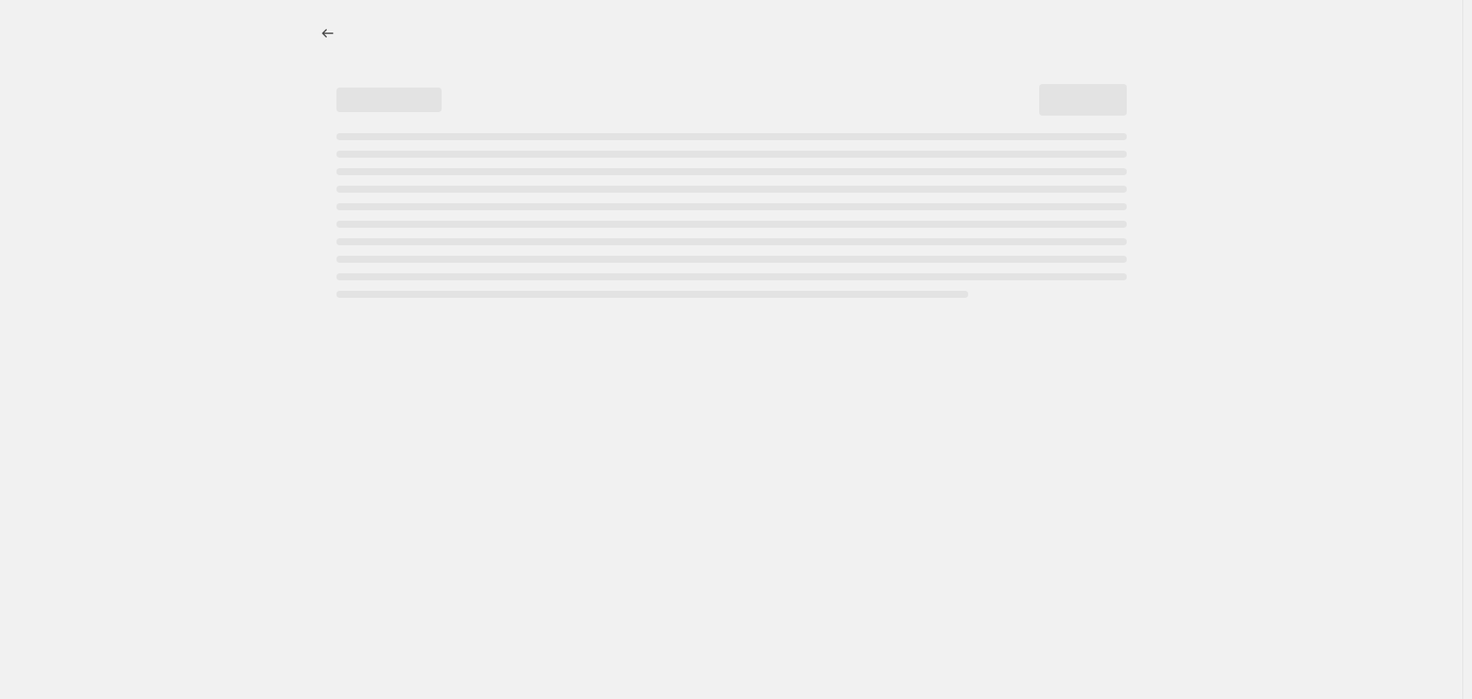
select select "not_equal"
select select "vendor"
select select "not_equal"
select select "vendor"
select select "not_equal"
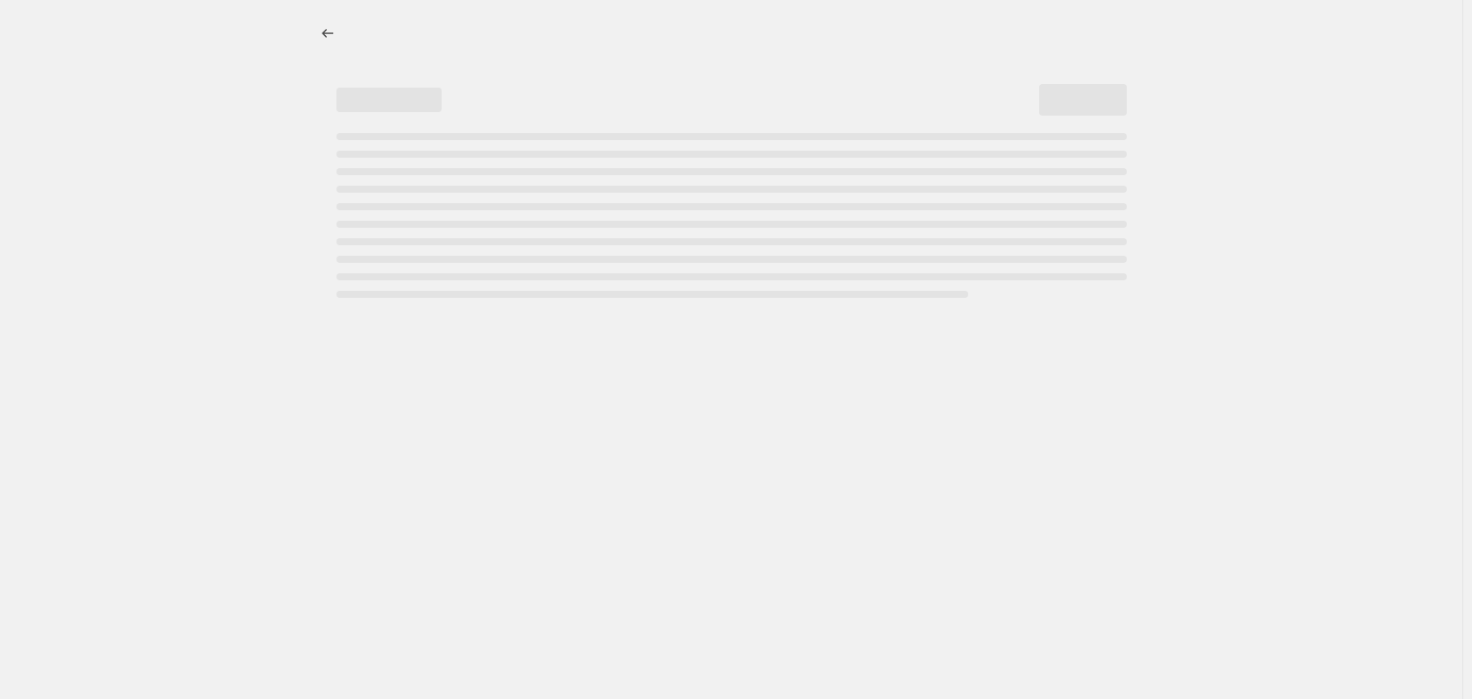
select select "vendor"
select select "not_equal"
select select "vendor"
select select "not_equal"
select select "product_status"
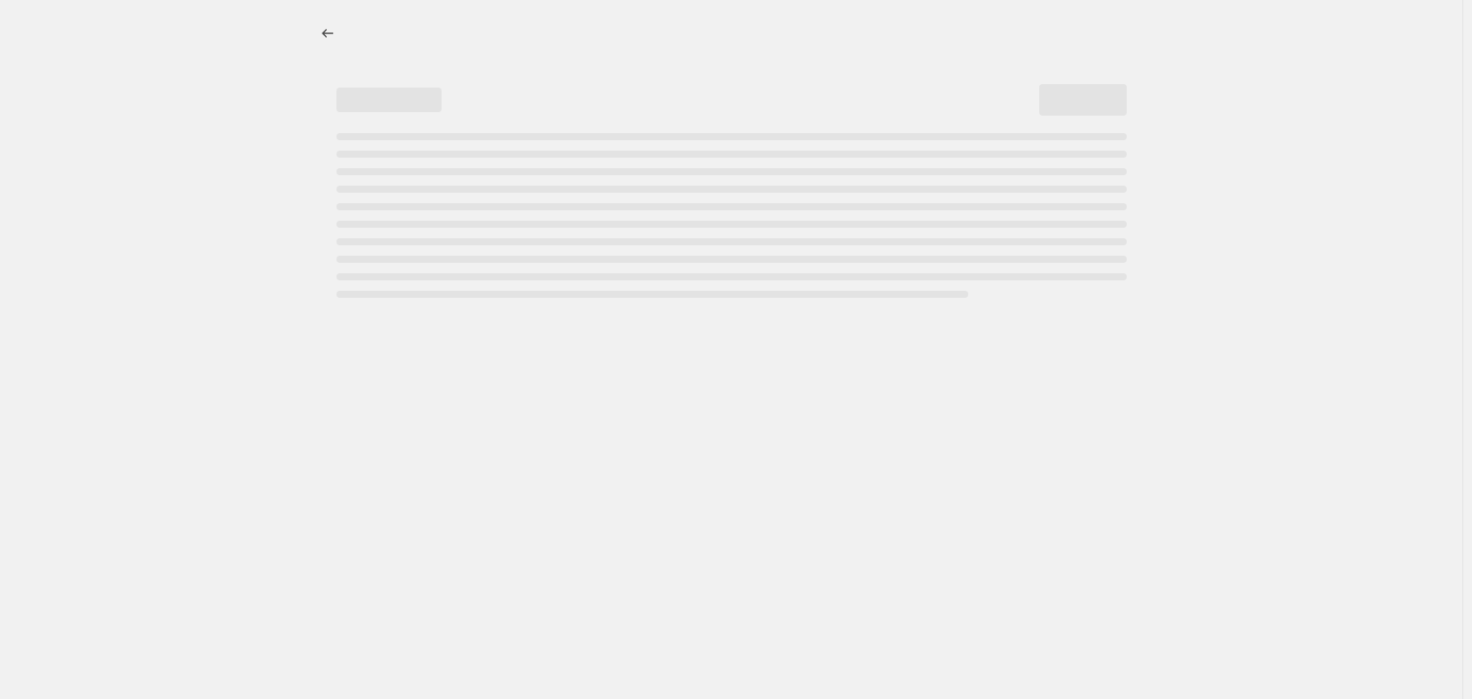
select select "not_equal"
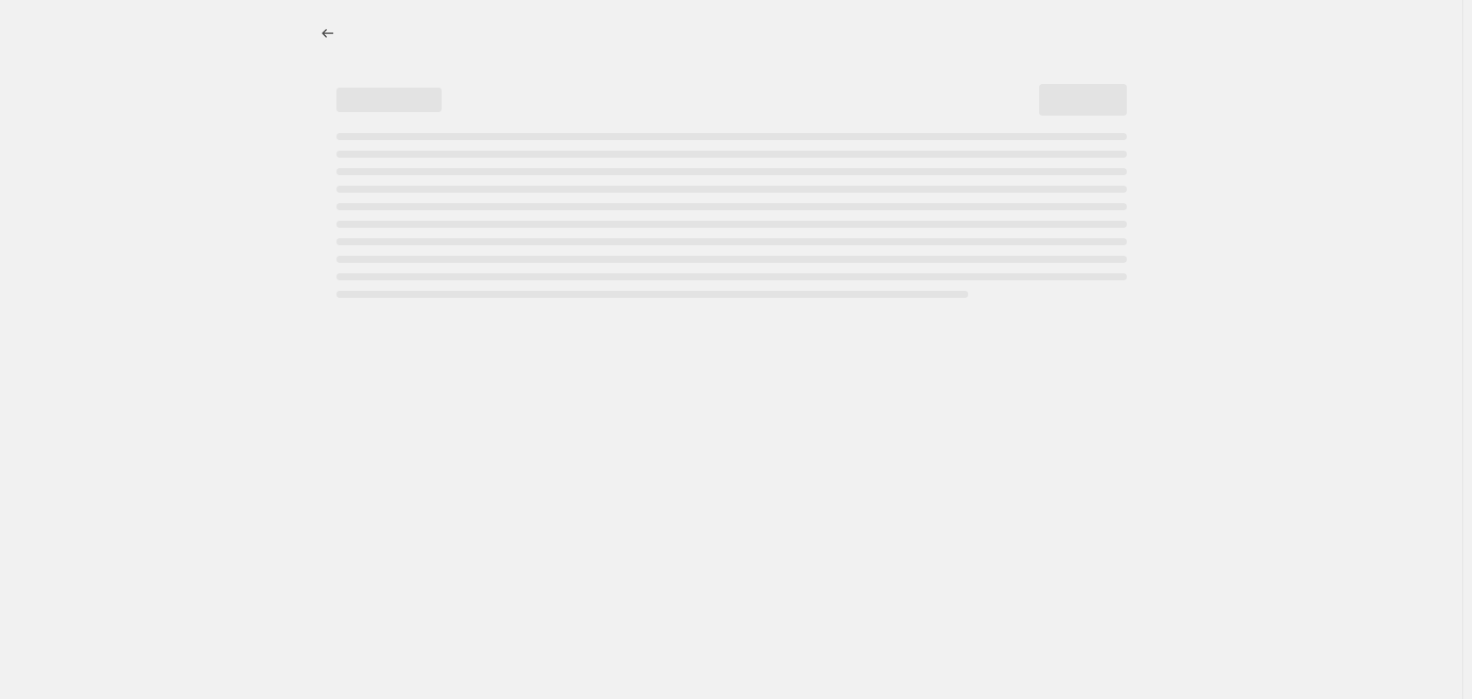
select select "not_equal"
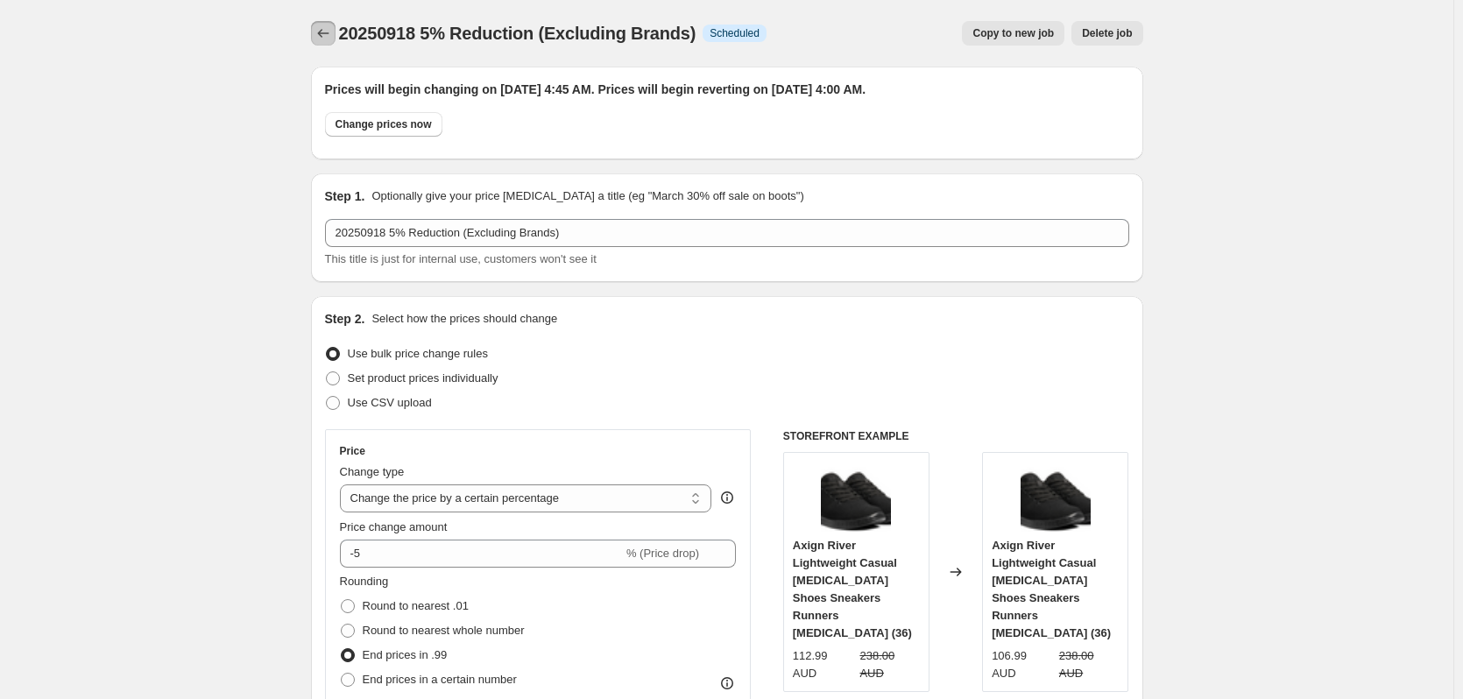
click at [332, 32] on icon "Price change jobs" at bounding box center [323, 34] width 18 height 18
